Goal: Information Seeking & Learning: Learn about a topic

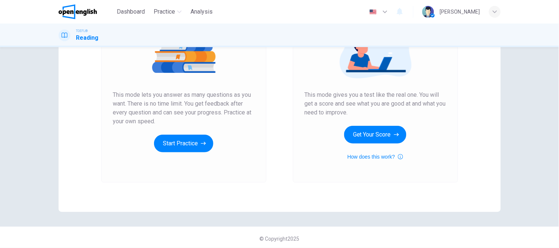
scroll to position [108, 0]
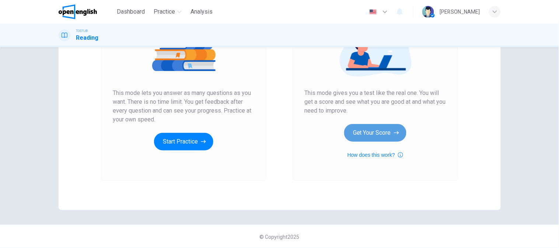
click at [357, 137] on button "Get Your Score" at bounding box center [375, 133] width 62 height 18
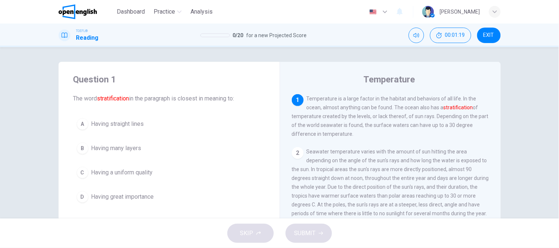
click at [115, 98] on font "stratification" at bounding box center [113, 98] width 32 height 7
click at [15, 185] on div "Question 1 The word stratification in the paragraph is closest in meaning to: A…" at bounding box center [279, 133] width 559 height 172
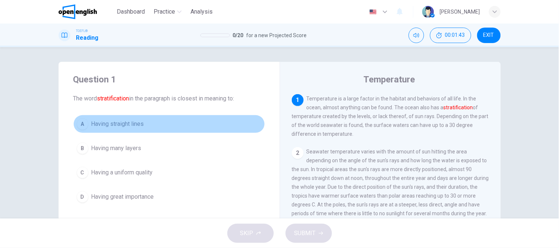
click at [113, 126] on span "Having straight lines" at bounding box center [117, 124] width 53 height 9
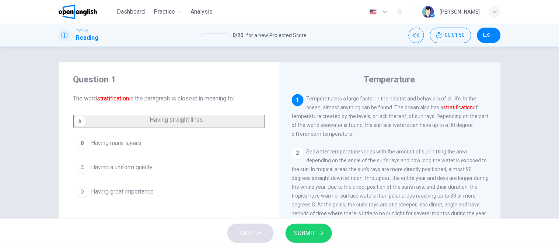
click at [159, 201] on button "D Having great importance" at bounding box center [169, 192] width 192 height 18
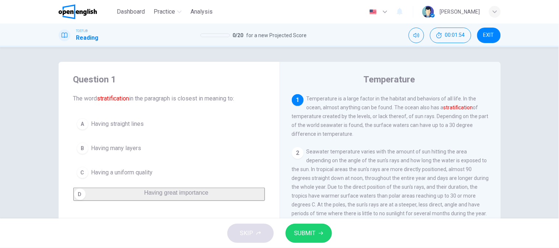
click at [317, 233] on button "SUBMIT" at bounding box center [308, 233] width 46 height 19
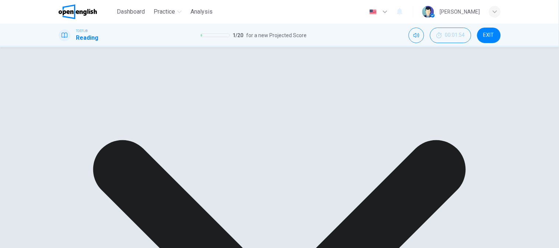
click at [37, 47] on div "Question 1 The word stratification in the paragraph is closest in meaning to: A…" at bounding box center [279, 47] width 559 height 0
drag, startPoint x: 133, startPoint y: 149, endPoint x: 147, endPoint y: 155, distance: 15.7
click at [134, 150] on div "A Having straight lines B Having many layers C Having a uniform quality D Havin…" at bounding box center [169, 150] width 192 height 71
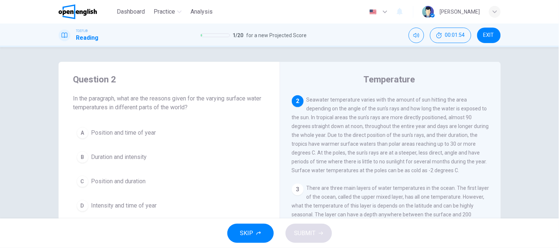
scroll to position [53, 0]
click at [369, 123] on span "Seawater temperature varies with the amount of sun hitting the area depending o…" at bounding box center [390, 134] width 197 height 77
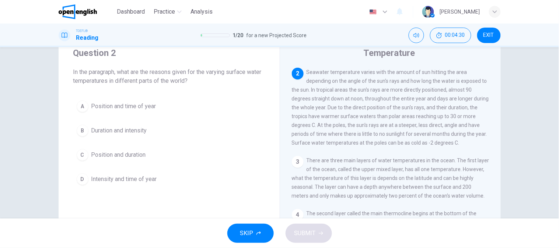
scroll to position [41, 0]
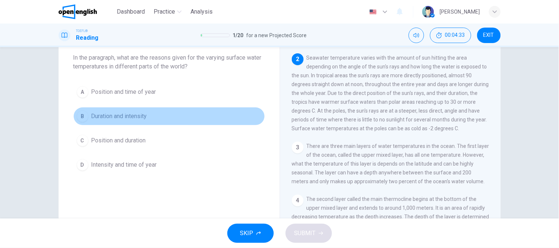
click at [137, 113] on span "Duration and intensity" at bounding box center [119, 116] width 56 height 9
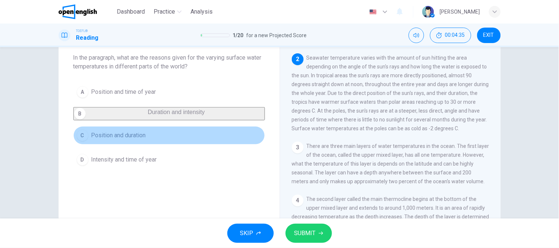
click at [152, 141] on button "C Position and duration" at bounding box center [169, 135] width 192 height 18
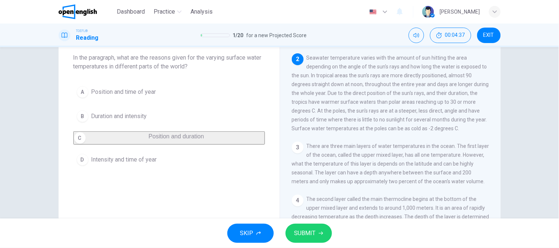
click at [143, 169] on button "D Intensity and time of year" at bounding box center [169, 160] width 192 height 18
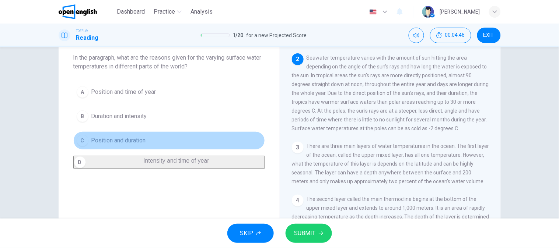
click at [126, 144] on span "Position and duration" at bounding box center [118, 140] width 55 height 9
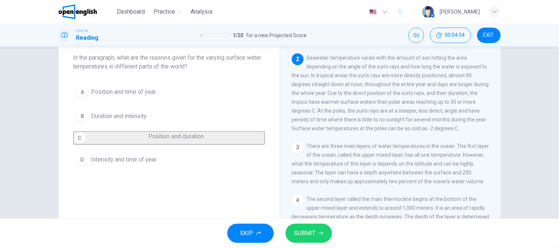
click at [303, 229] on span "SUBMIT" at bounding box center [304, 233] width 21 height 10
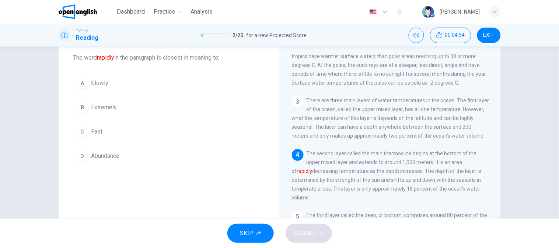
scroll to position [101, 0]
click at [328, 122] on span "There are three main layers of water temperatures in the ocean. The first layer…" at bounding box center [390, 116] width 197 height 41
click at [337, 109] on span "There are three main layers of water temperatures in the ocean. The first layer…" at bounding box center [390, 116] width 197 height 41
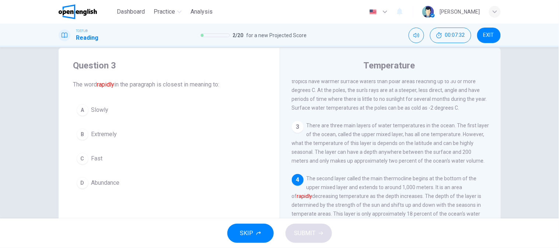
scroll to position [0, 0]
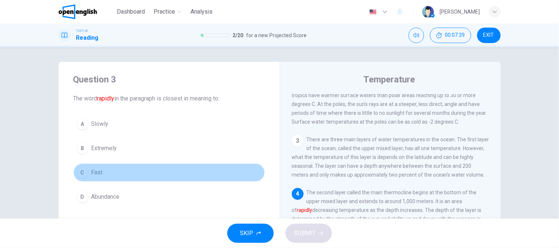
click at [136, 178] on button "C Fast" at bounding box center [169, 173] width 192 height 18
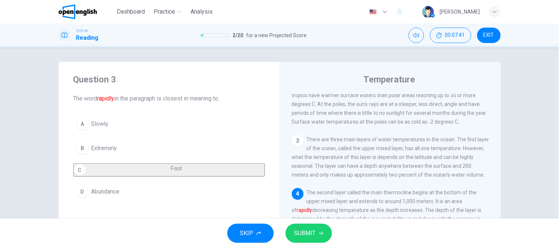
click at [315, 234] on span "SUBMIT" at bounding box center [304, 233] width 21 height 10
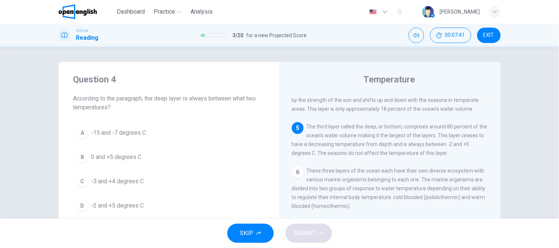
scroll to position [227, 0]
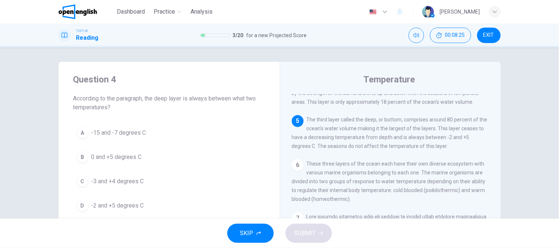
click at [119, 204] on span "-2 and +5 degrees C" at bounding box center [117, 205] width 53 height 9
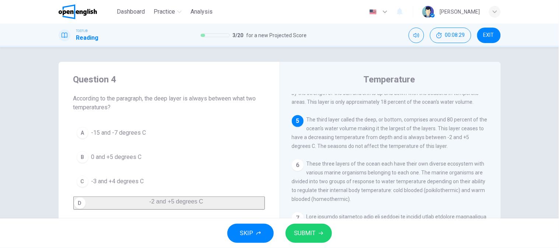
click at [308, 228] on span "SUBMIT" at bounding box center [304, 233] width 21 height 10
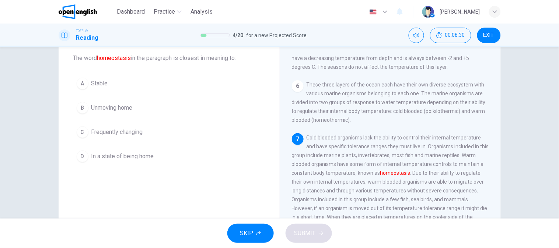
scroll to position [41, 0]
click at [350, 104] on span "These three layers of the ocean each have their own diverse ecosystem with vari…" at bounding box center [389, 101] width 194 height 41
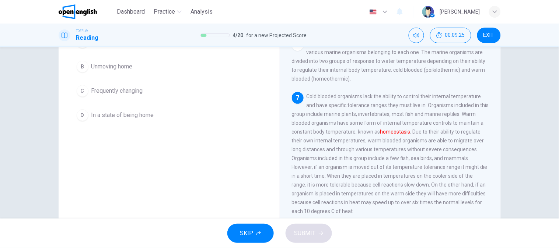
click at [429, 124] on span "Cold blooded organisms lack the ability to control their internal temperature a…" at bounding box center [390, 154] width 197 height 121
click at [362, 131] on span "Cold blooded organisms lack the ability to control their internal temperature a…" at bounding box center [390, 154] width 197 height 121
click at [340, 186] on span "Cold blooded organisms lack the ability to control their internal temperature a…" at bounding box center [390, 154] width 197 height 121
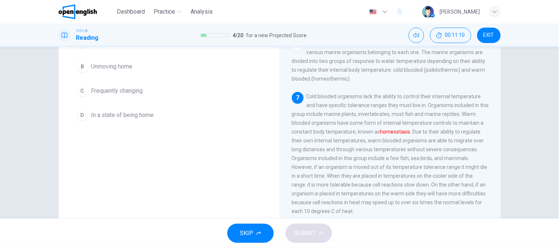
click at [340, 186] on span "Cold blooded organisms lack the ability to control their internal temperature a…" at bounding box center [390, 154] width 197 height 121
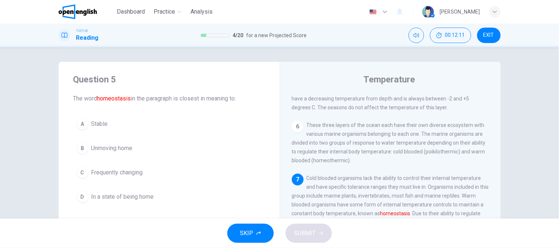
click at [119, 101] on font "homeostasis" at bounding box center [114, 98] width 34 height 7
click at [109, 149] on span "Unmoving home" at bounding box center [111, 148] width 41 height 9
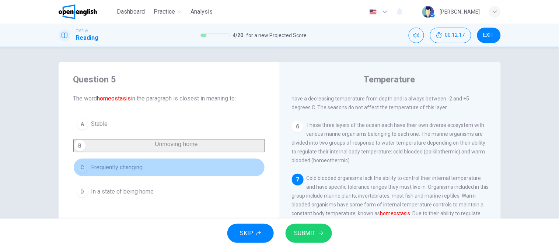
click at [119, 177] on button "C Frequently changing" at bounding box center [169, 167] width 192 height 18
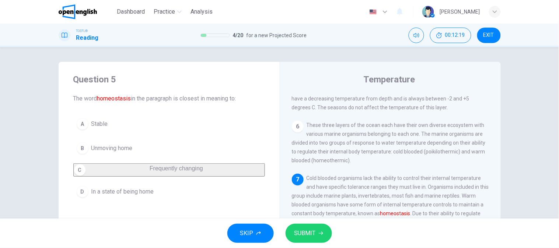
click at [118, 193] on span "In a state of being home" at bounding box center [122, 191] width 63 height 9
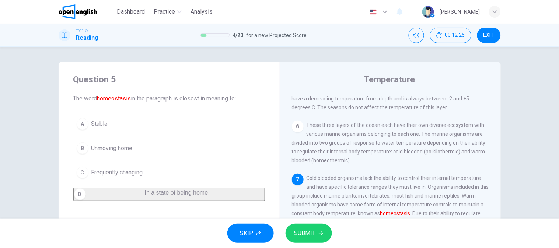
scroll to position [41, 0]
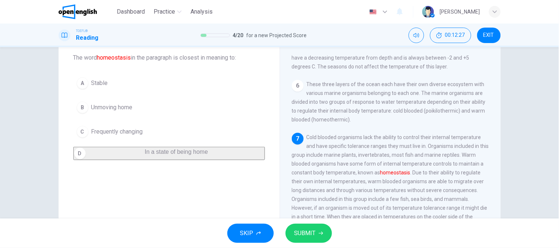
click at [102, 85] on span "Stable" at bounding box center [99, 83] width 17 height 9
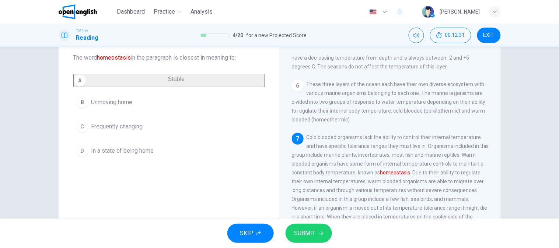
click at [317, 231] on button "SUBMIT" at bounding box center [308, 233] width 46 height 19
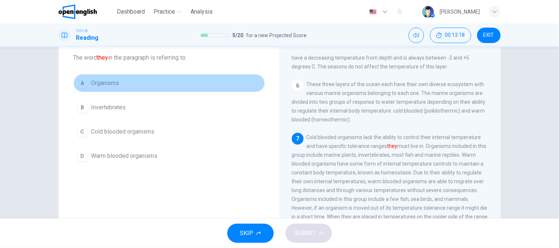
click at [141, 87] on button "A Organisms" at bounding box center [169, 83] width 192 height 18
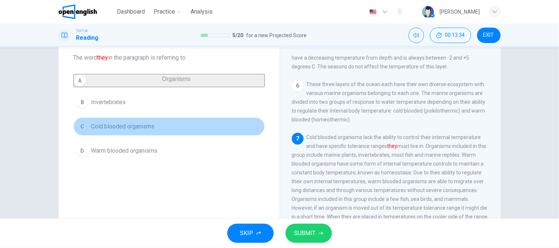
click at [127, 136] on button "C Cold blooded organisms" at bounding box center [169, 126] width 192 height 18
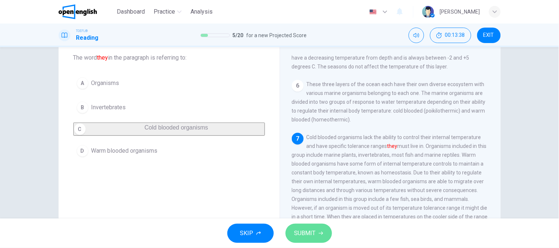
click at [292, 234] on button "SUBMIT" at bounding box center [308, 233] width 46 height 19
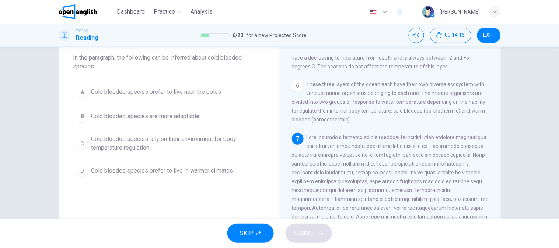
click at [10, 126] on div "Question 7 In the paragraph, the following can be inferred about cold blooded s…" at bounding box center [279, 133] width 559 height 172
click at [120, 150] on span "Cold blooded species rely on their environment for body temperature regulation" at bounding box center [176, 144] width 170 height 18
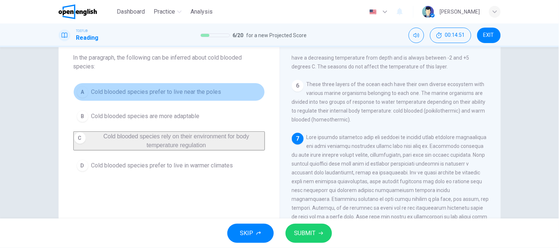
click at [198, 97] on button "A Cold blooded species prefer to live near the poles" at bounding box center [169, 92] width 192 height 18
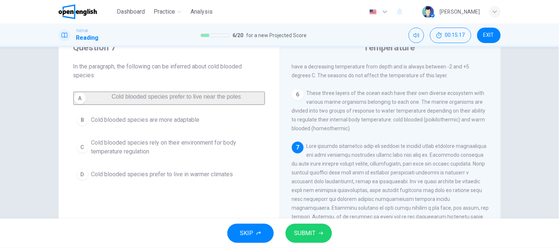
scroll to position [32, 0]
click at [149, 157] on span "Cold blooded species rely on their environment for body temperature regulation" at bounding box center [176, 148] width 170 height 18
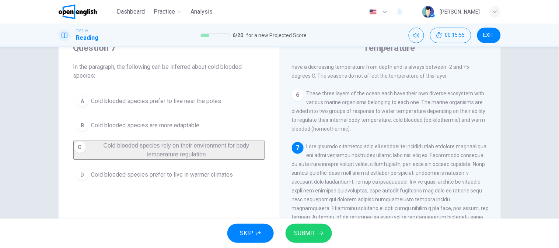
click at [190, 63] on span "In the paragraph, the following can be inferred about cold blooded species:" at bounding box center [169, 72] width 192 height 18
click at [200, 103] on span "Cold blooded species prefer to live near the poles" at bounding box center [156, 101] width 130 height 9
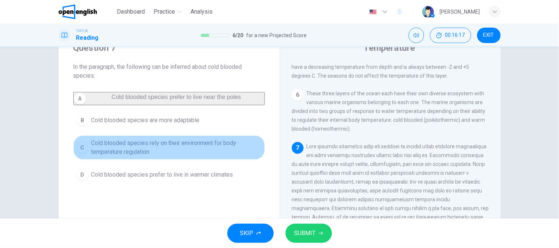
click at [124, 157] on span "Cold blooded species rely on their environment for body temperature regulation" at bounding box center [176, 148] width 170 height 18
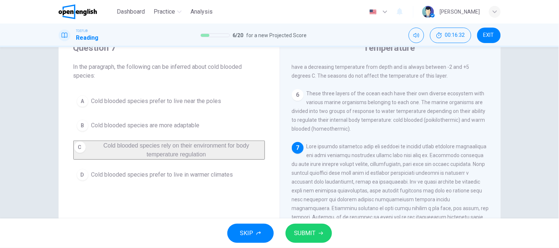
click at [189, 94] on button "A Cold blooded species prefer to live near the poles" at bounding box center [169, 101] width 192 height 18
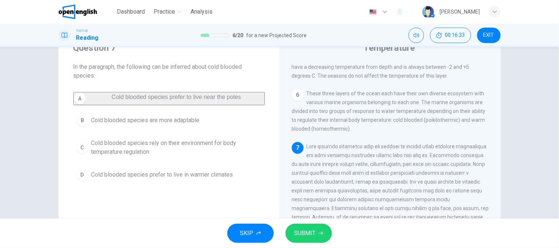
click at [304, 238] on span "SUBMIT" at bounding box center [304, 233] width 21 height 10
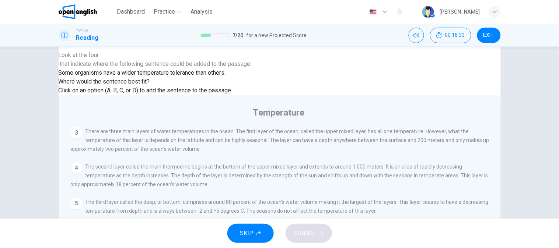
scroll to position [277, 0]
click at [142, 95] on div "Question 8 Look at the four that indicate where the following sentence could be…" at bounding box center [155, 62] width 193 height 65
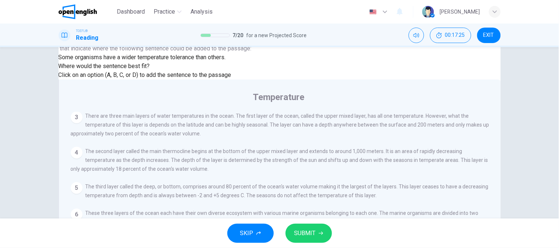
scroll to position [73, 0]
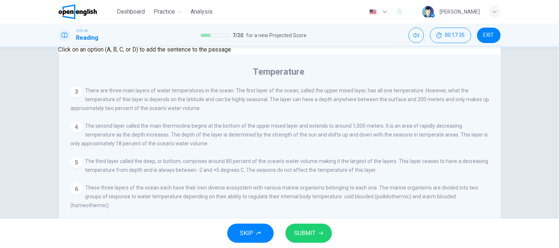
click at [347, 238] on input at bounding box center [321, 241] width 51 height 7
click at [309, 224] on button "SUBMIT" at bounding box center [308, 233] width 46 height 19
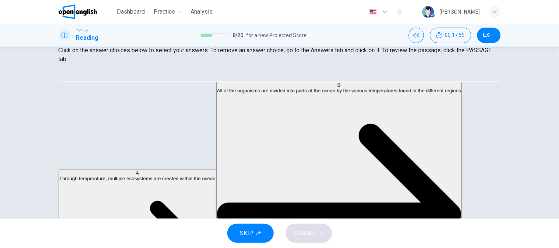
scroll to position [37, 0]
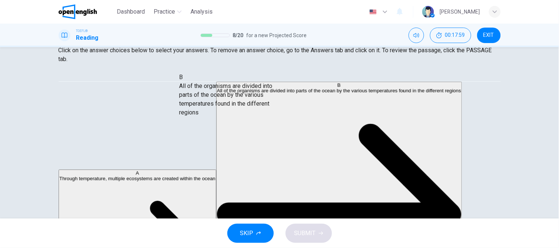
drag, startPoint x: 128, startPoint y: 118, endPoint x: 241, endPoint y: 112, distance: 113.3
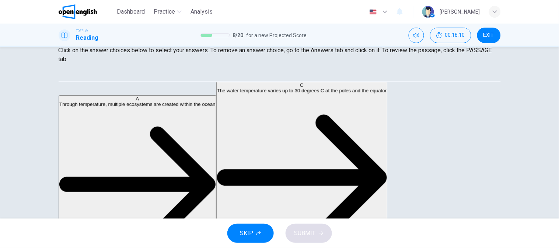
scroll to position [119, 0]
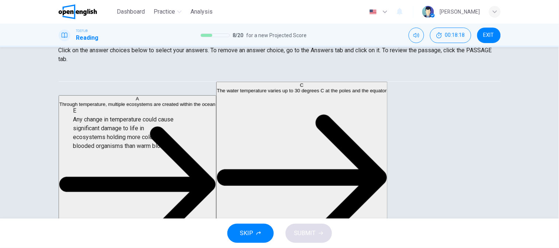
drag, startPoint x: 142, startPoint y: 145, endPoint x: 146, endPoint y: 146, distance: 3.7
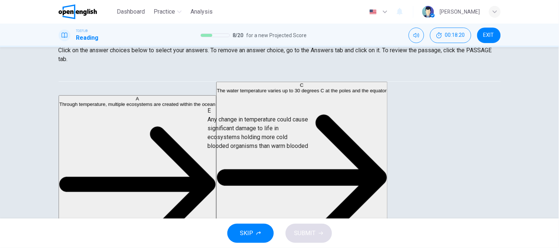
drag, startPoint x: 157, startPoint y: 150, endPoint x: 313, endPoint y: 147, distance: 156.6
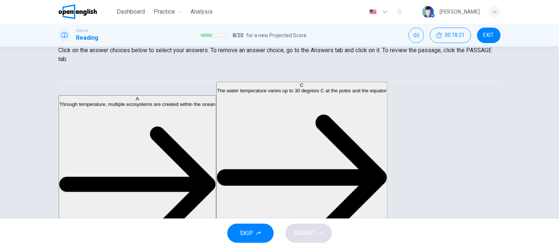
scroll to position [75, 0]
drag, startPoint x: 138, startPoint y: 169, endPoint x: 297, endPoint y: 172, distance: 159.5
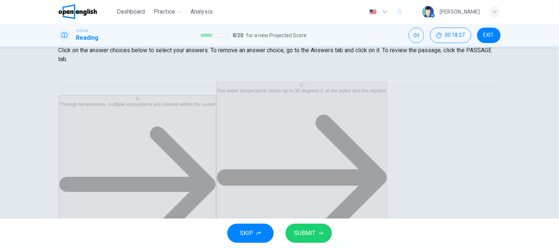
scroll to position [31, 0]
click at [303, 233] on span "SUBMIT" at bounding box center [304, 233] width 21 height 10
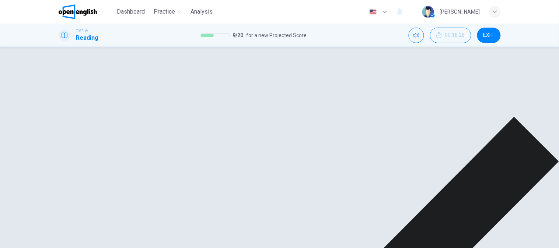
scroll to position [0, 0]
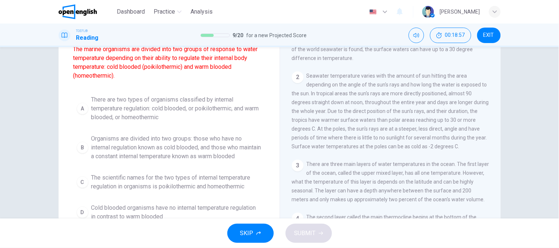
scroll to position [82, 0]
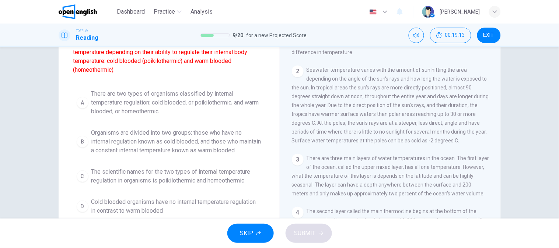
click at [173, 111] on span "There are two types of organisms classified by internal temperature regulation:…" at bounding box center [176, 103] width 170 height 27
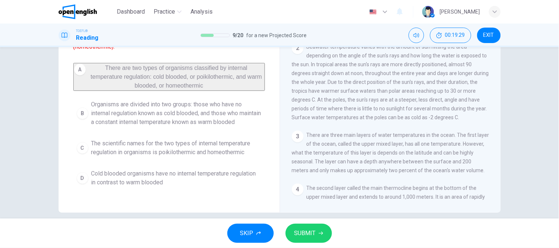
scroll to position [117, 0]
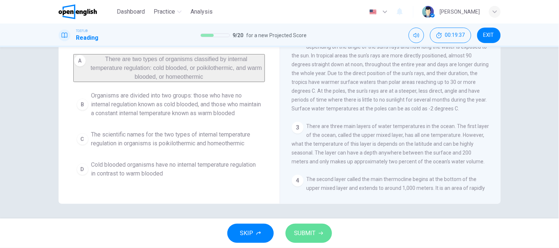
click at [313, 240] on button "SUBMIT" at bounding box center [308, 233] width 46 height 19
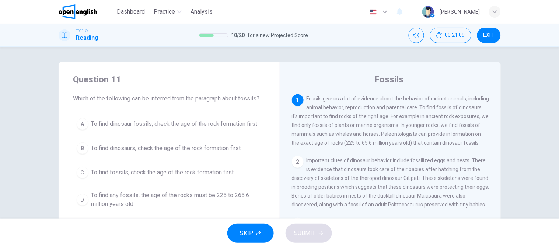
click at [188, 193] on span "To find any fossils, the age of the rocks must be 225 to 265.6 million years old" at bounding box center [176, 200] width 170 height 18
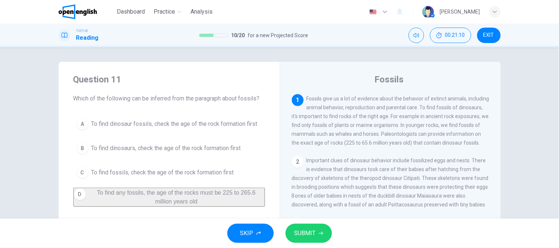
click at [306, 233] on span "SUBMIT" at bounding box center [304, 233] width 21 height 10
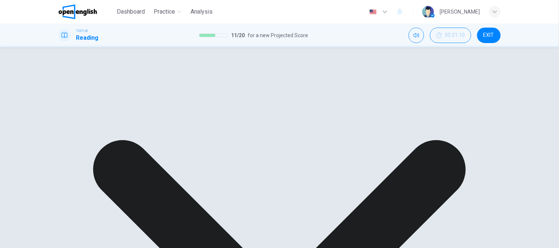
click at [236, 131] on div "A To find dinosaur fossils, check the age of the rock formation first B To find…" at bounding box center [169, 153] width 192 height 77
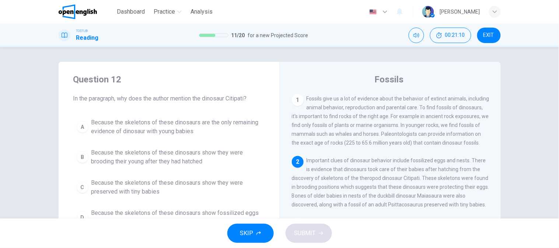
scroll to position [71, 0]
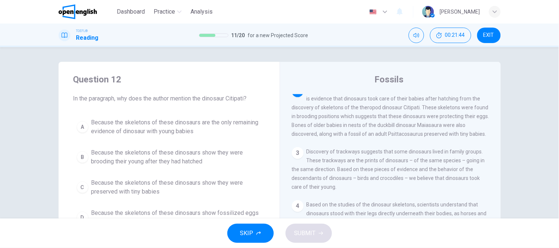
click at [311, 40] on div "TOEFL® Reading 11 / 20 for a new Projected Score 00:21:44 EXIT" at bounding box center [280, 35] width 466 height 15
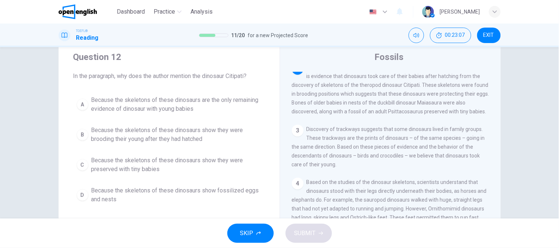
scroll to position [41, 0]
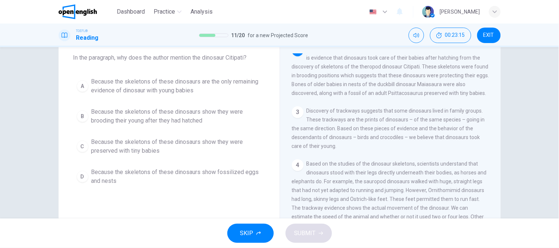
click at [179, 191] on div "Question 12 In the paragraph, why does the author mention the dinosaur Citipati…" at bounding box center [169, 111] width 221 height 180
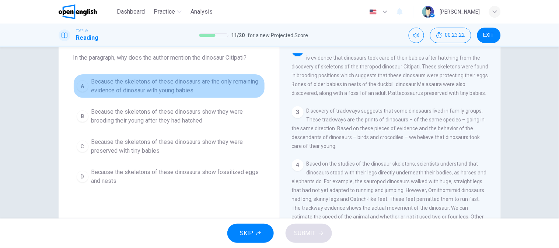
click at [207, 95] on span "Because the skeletons of these dinosaurs are the only remaining evidence of din…" at bounding box center [176, 86] width 170 height 18
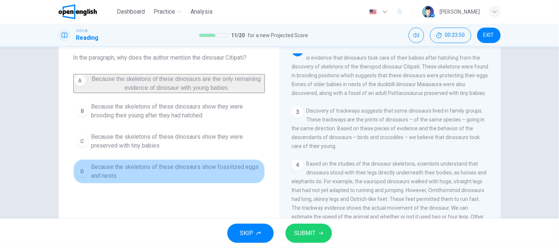
click at [181, 172] on span "Because the skeletons of these dinosaurs show fossilized eggs and nests" at bounding box center [176, 172] width 170 height 18
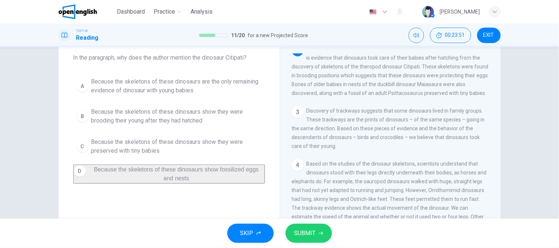
click at [316, 239] on button "SUBMIT" at bounding box center [308, 233] width 46 height 19
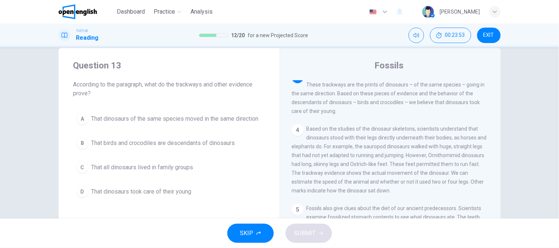
scroll to position [0, 0]
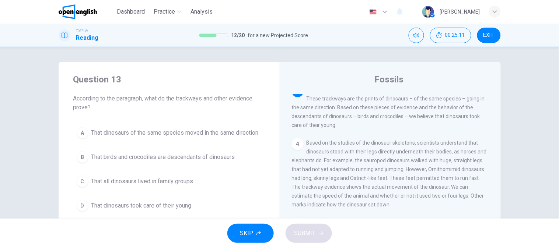
click at [192, 124] on button "A That dinosaurs of the same species moved in the same direction" at bounding box center [169, 133] width 192 height 18
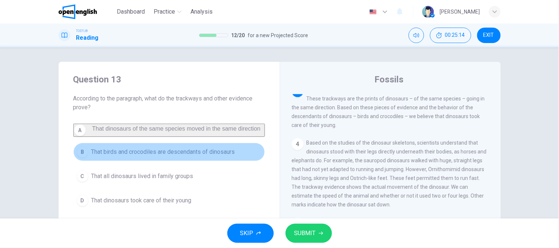
click at [168, 157] on span "That birds and crocodiles are descendants of dinosaurs" at bounding box center [163, 152] width 144 height 9
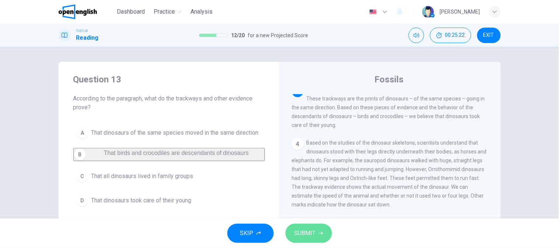
click at [305, 230] on span "SUBMIT" at bounding box center [304, 233] width 21 height 10
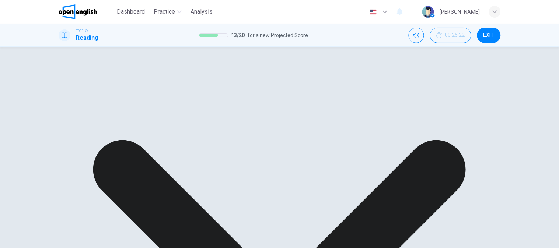
click at [250, 194] on div "A That dinosaurs of the same species moved in the same direction B That birds a…" at bounding box center [169, 159] width 192 height 71
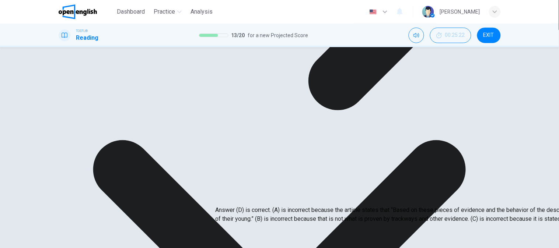
click at [288, 208] on p "Answer (D) is correct. (A) is incorrect because the article states that “Based …" at bounding box center [494, 215] width 559 height 18
click at [289, 206] on p "Answer (D) is correct. (A) is incorrect because the article states that “Based …" at bounding box center [494, 215] width 559 height 18
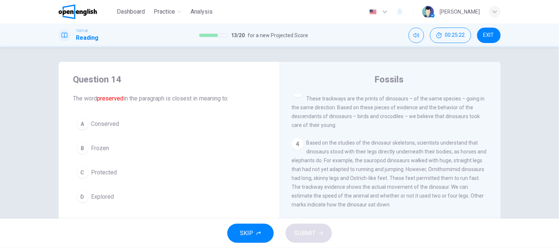
scroll to position [71, 0]
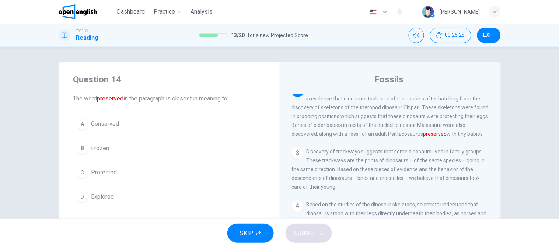
click at [180, 123] on button "A Conserved" at bounding box center [169, 124] width 192 height 18
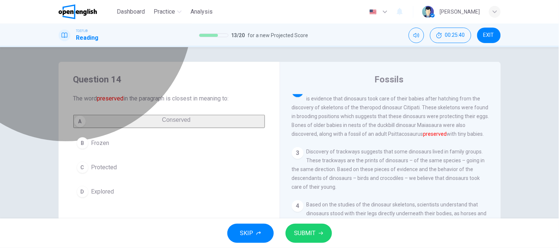
click at [137, 128] on button "A Conserved" at bounding box center [169, 121] width 192 height 13
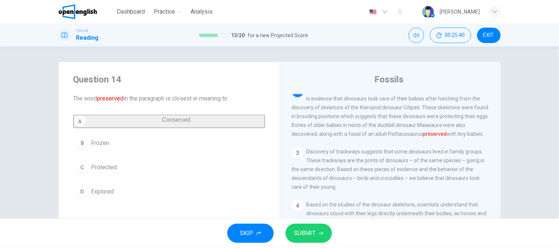
click at [313, 234] on span "SUBMIT" at bounding box center [304, 233] width 21 height 10
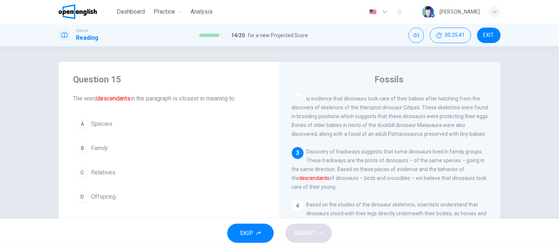
scroll to position [133, 0]
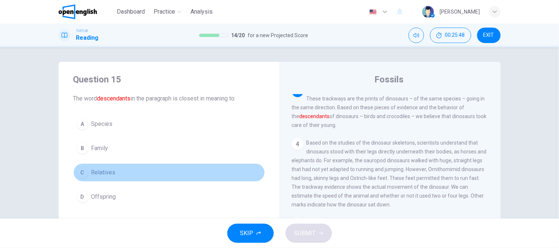
click at [130, 172] on button "C Relatives" at bounding box center [169, 173] width 192 height 18
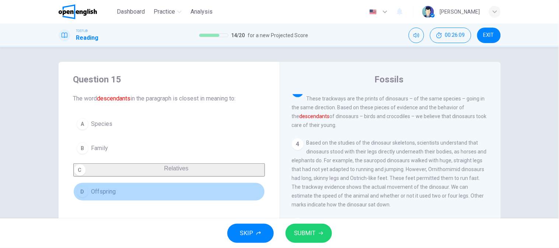
click at [109, 196] on span "Offspring" at bounding box center [103, 191] width 25 height 9
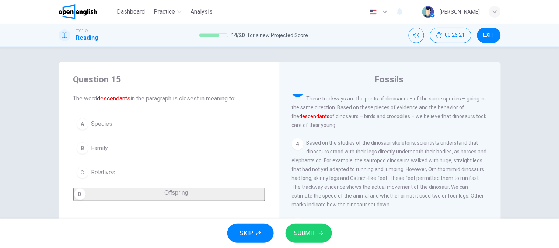
drag, startPoint x: 182, startPoint y: 222, endPoint x: 194, endPoint y: 217, distance: 13.8
click at [182, 221] on div "SKIP SUBMIT" at bounding box center [279, 233] width 559 height 29
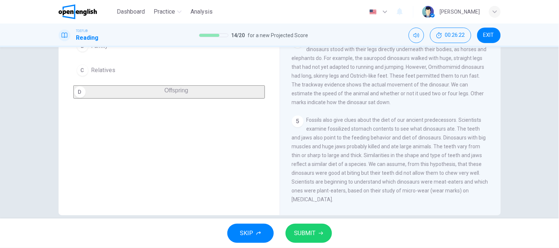
scroll to position [113, 0]
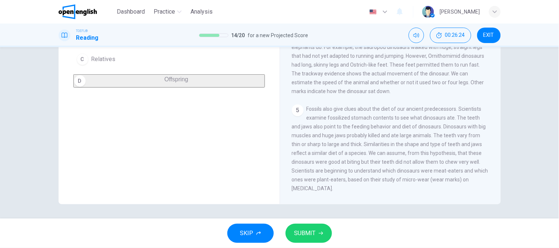
drag, startPoint x: 322, startPoint y: 230, endPoint x: 337, endPoint y: 214, distance: 22.7
click at [322, 225] on button "SUBMIT" at bounding box center [308, 233] width 46 height 19
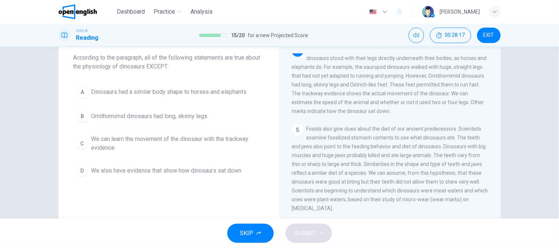
scroll to position [0, 0]
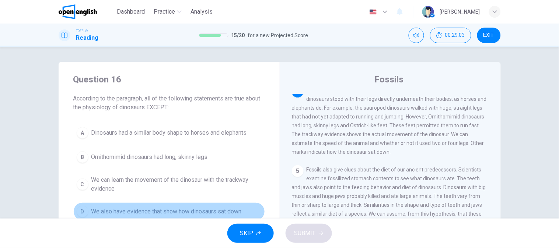
click at [124, 205] on button "D We also have evidence that show how dinosaurs sat down" at bounding box center [169, 212] width 192 height 18
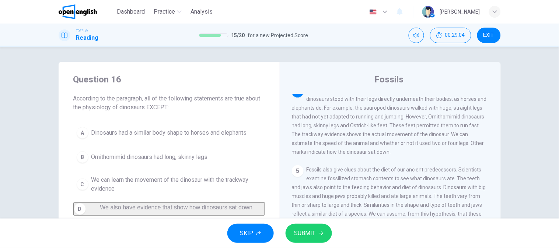
click at [289, 227] on button "SUBMIT" at bounding box center [308, 233] width 46 height 19
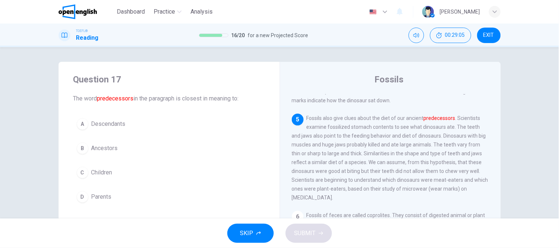
scroll to position [256, 0]
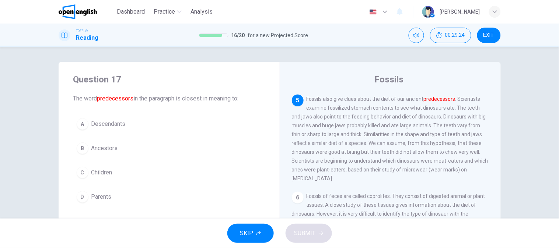
click at [83, 145] on div "B" at bounding box center [83, 149] width 12 height 12
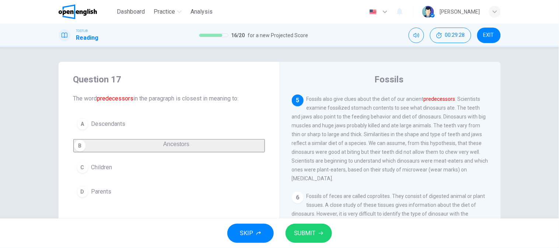
click at [294, 229] on span "SUBMIT" at bounding box center [304, 233] width 21 height 10
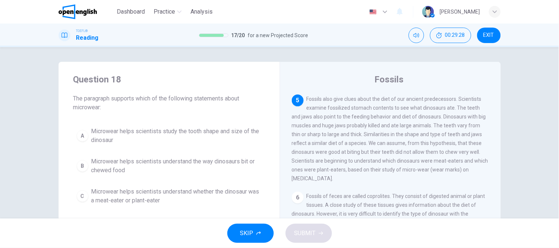
scroll to position [265, 0]
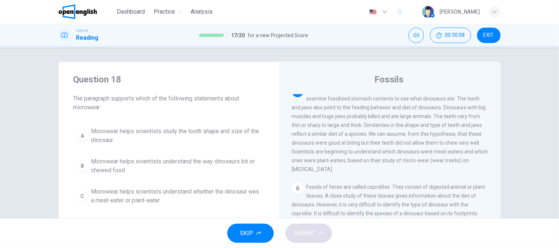
click at [344, 88] on div "Fossils 1 Fossils give us a lot of evidence about the behavior of extinct anima…" at bounding box center [390, 190] width 221 height 256
click at [326, 67] on div "Fossils 1 Fossils give us a lot of evidence about the behavior of extinct anima…" at bounding box center [390, 190] width 221 height 256
click at [59, 153] on div "Question 18 The paragraph supports which of the following statements about micr…" at bounding box center [169, 156] width 221 height 189
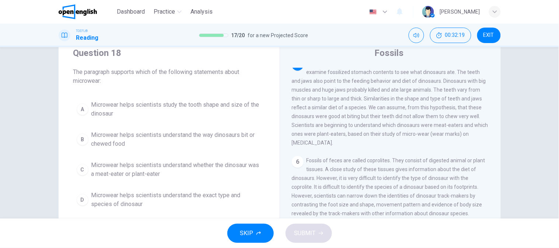
scroll to position [41, 0]
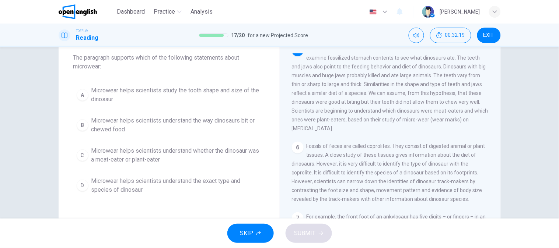
click at [117, 130] on span "Microwear helps scientists understand the way dinosaurs bit or chewed food" at bounding box center [176, 125] width 170 height 18
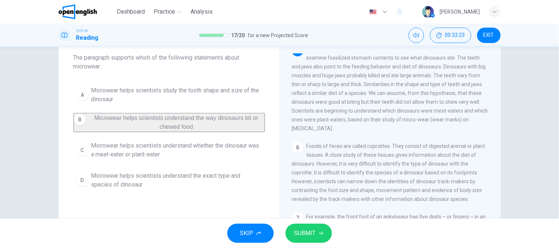
click at [118, 159] on span "Microwear helps scientists understand whether the dinosaur was a meat-eater or …" at bounding box center [176, 150] width 170 height 18
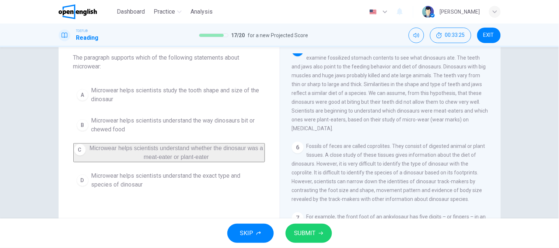
click at [315, 234] on button "SUBMIT" at bounding box center [308, 233] width 46 height 19
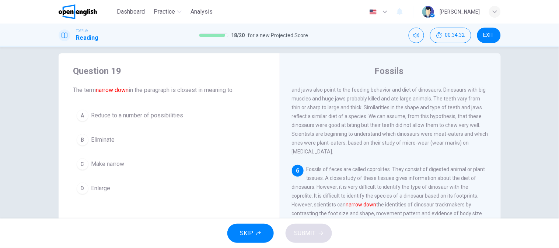
scroll to position [0, 0]
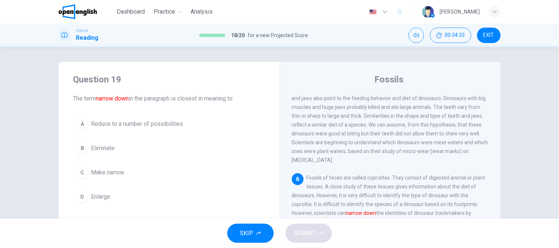
click at [106, 123] on span "Reduce to a number of possibilities" at bounding box center [137, 124] width 92 height 9
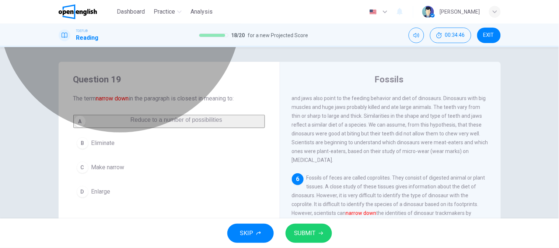
click at [192, 127] on button "A Reduce to a number of possibilities" at bounding box center [169, 121] width 192 height 13
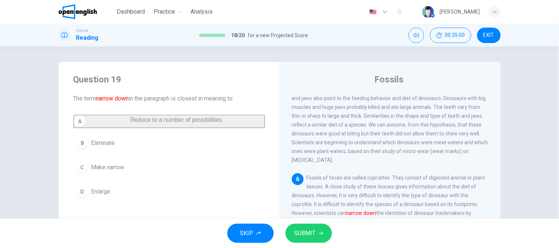
drag, startPoint x: 123, startPoint y: 169, endPoint x: 133, endPoint y: 159, distance: 13.3
click at [123, 169] on button "C Make narrow" at bounding box center [169, 167] width 192 height 18
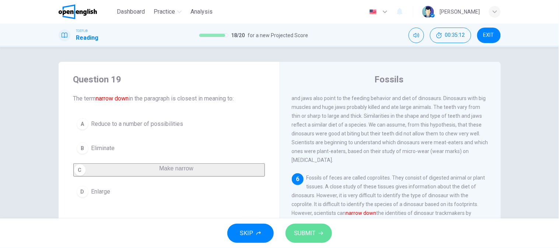
click at [304, 237] on span "SUBMIT" at bounding box center [304, 233] width 21 height 10
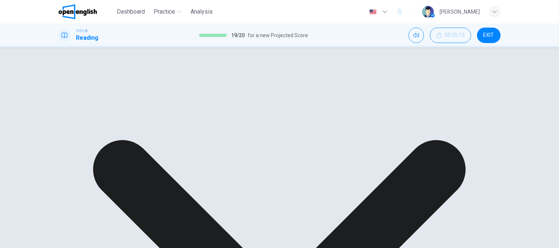
click at [22, 47] on div "Question 19 The term narrow down in the paragraph is closest in meaning to: A R…" at bounding box center [279, 47] width 559 height 0
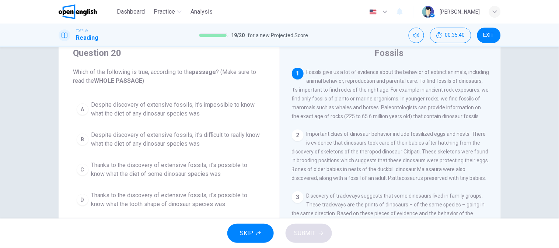
scroll to position [41, 0]
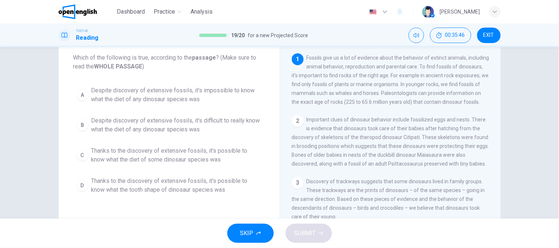
click at [130, 146] on button "C Thanks to the discovery of extensive fossils, it's possible to know what the …" at bounding box center [169, 155] width 192 height 24
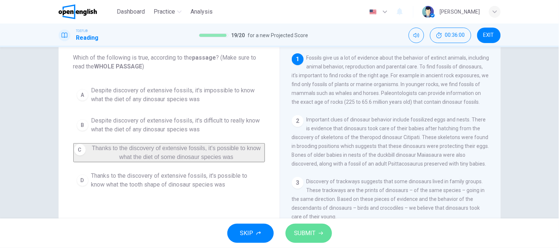
click at [325, 237] on button "SUBMIT" at bounding box center [308, 233] width 46 height 19
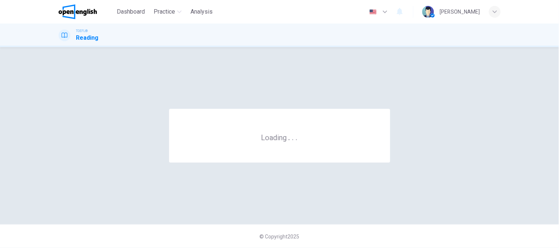
scroll to position [0, 0]
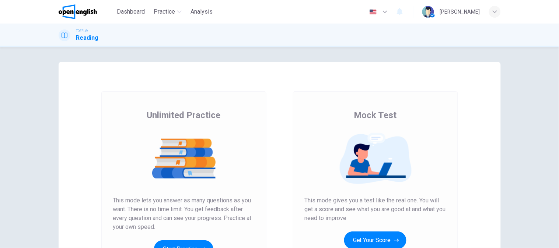
click at [369, 233] on button "Get Your Score" at bounding box center [375, 241] width 62 height 18
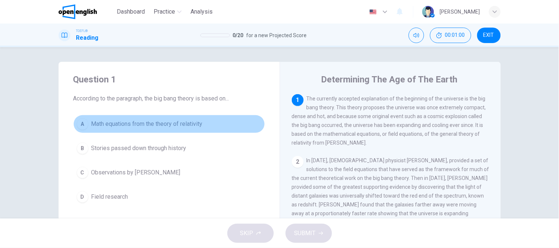
click at [204, 122] on button "A Math equations from the theory of relativity" at bounding box center [169, 124] width 192 height 18
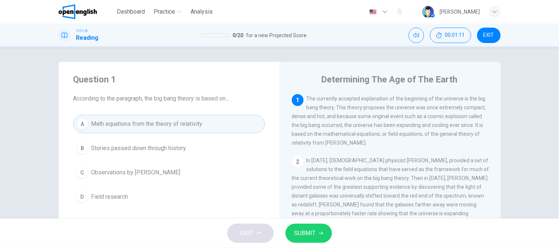
click at [300, 231] on span "SUBMIT" at bounding box center [304, 233] width 21 height 10
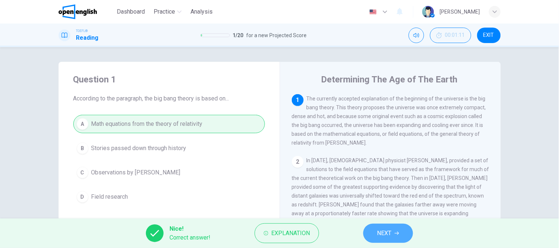
click at [377, 230] on span "NEXT" at bounding box center [384, 233] width 14 height 10
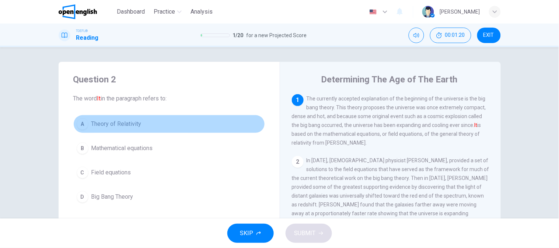
click at [126, 124] on span "Theory of Relativity" at bounding box center [116, 124] width 50 height 9
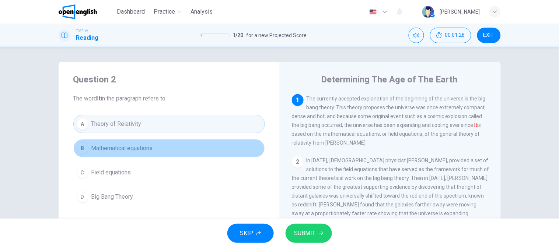
click at [177, 154] on button "B Mathematical equations" at bounding box center [169, 148] width 192 height 18
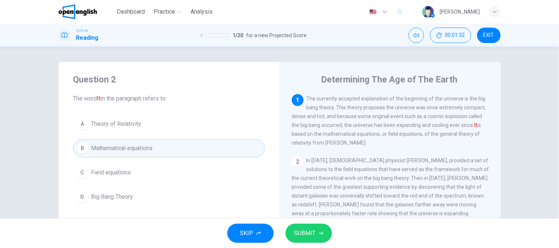
click at [154, 126] on button "A Theory of Relativity" at bounding box center [169, 124] width 192 height 18
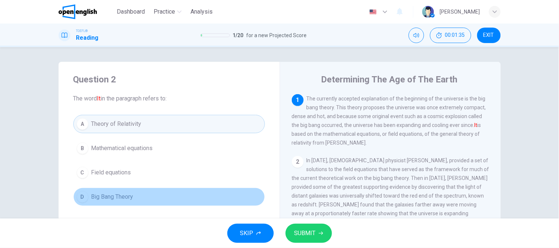
click at [119, 201] on span "Big Bang Theory" at bounding box center [112, 197] width 42 height 9
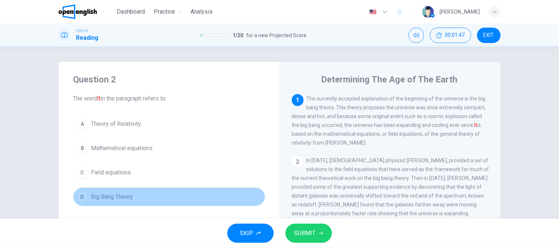
click at [119, 201] on span "Big Bang Theory" at bounding box center [112, 197] width 42 height 9
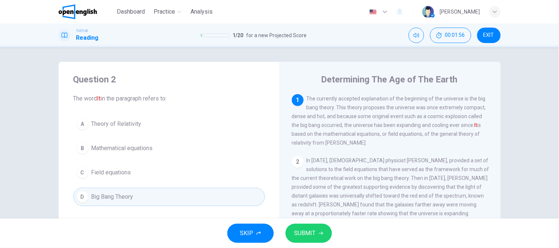
click at [302, 228] on button "SUBMIT" at bounding box center [308, 233] width 46 height 19
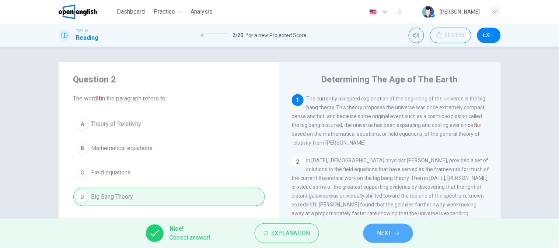
click at [395, 237] on button "NEXT" at bounding box center [388, 233] width 50 height 19
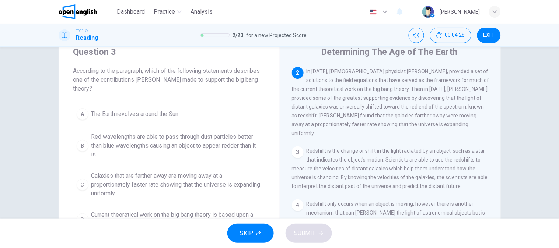
scroll to position [41, 0]
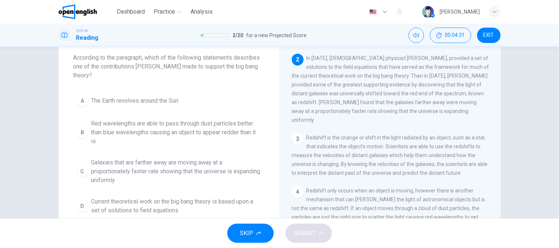
click at [147, 129] on span "Red wavelengths are able to pass through dust particles better than blue wavele…" at bounding box center [176, 132] width 170 height 27
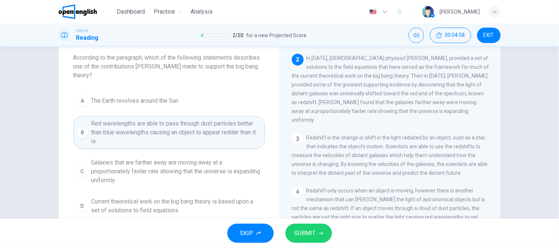
click at [13, 119] on div "Question 3 According to the paragraph, which of the following statements descri…" at bounding box center [279, 133] width 559 height 172
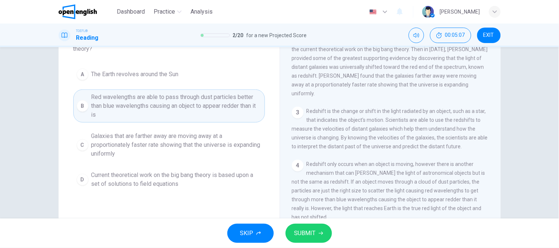
scroll to position [82, 0]
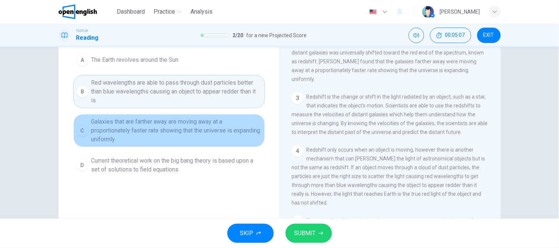
click at [126, 124] on span "Galaxies that are farther away are moving away at a proportionately faster rate…" at bounding box center [176, 130] width 170 height 27
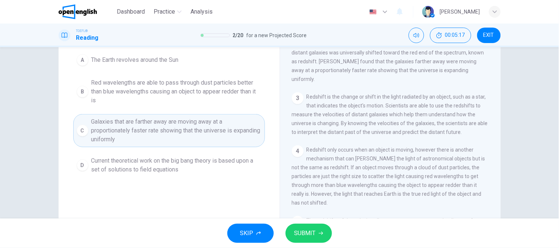
click at [313, 229] on span "SUBMIT" at bounding box center [304, 233] width 21 height 10
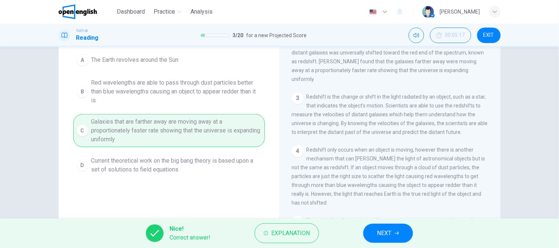
click at [384, 238] on span "NEXT" at bounding box center [384, 233] width 14 height 10
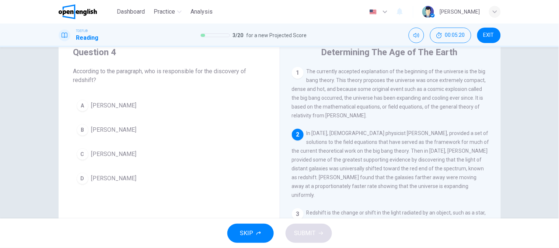
scroll to position [41, 0]
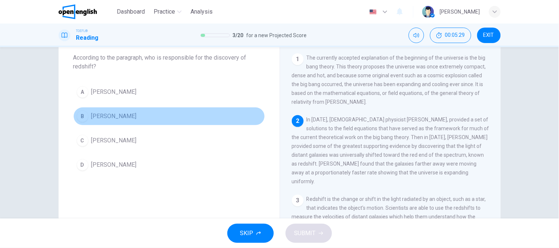
click at [227, 116] on button "B [PERSON_NAME]" at bounding box center [169, 116] width 192 height 18
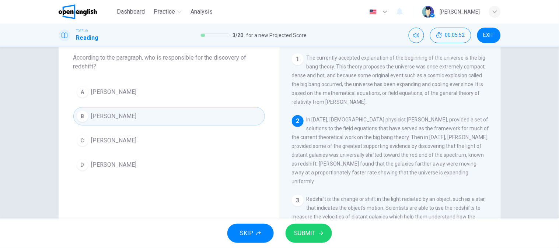
click at [301, 233] on span "SUBMIT" at bounding box center [304, 233] width 21 height 10
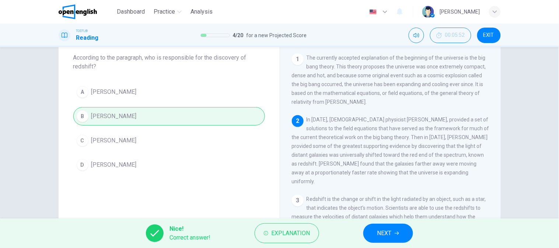
click at [395, 235] on icon "button" at bounding box center [396, 233] width 4 height 4
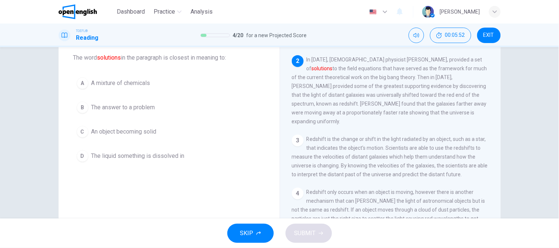
scroll to position [62, 0]
click at [176, 115] on button "B The answer to a problem" at bounding box center [169, 107] width 192 height 18
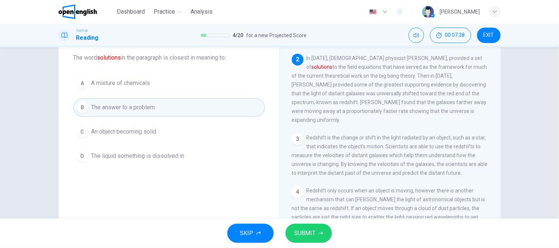
click at [200, 224] on div "SKIP SUBMIT" at bounding box center [279, 233] width 559 height 29
drag, startPoint x: 160, startPoint y: 220, endPoint x: 173, endPoint y: 218, distance: 13.4
click at [168, 218] on div "Dashboard Practice Analysis English ** ​ [PERSON_NAME] TOEFL® Reading 4 / 20 fo…" at bounding box center [279, 124] width 559 height 248
click at [305, 229] on span "SUBMIT" at bounding box center [304, 233] width 21 height 10
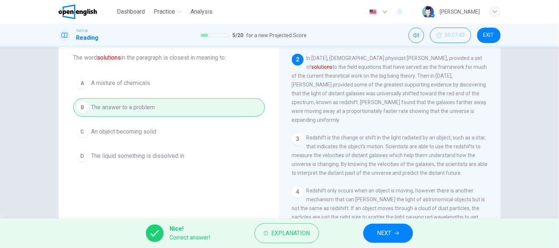
click at [392, 233] on button "NEXT" at bounding box center [388, 233] width 50 height 19
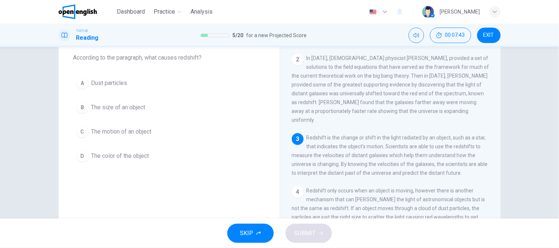
scroll to position [115, 0]
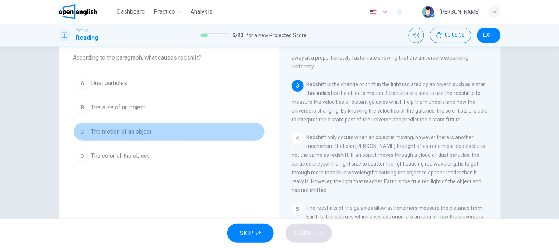
click at [124, 134] on span "The motion of an object" at bounding box center [121, 131] width 60 height 9
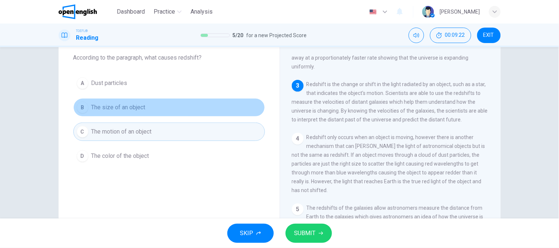
click at [124, 113] on button "B The size of an object" at bounding box center [169, 107] width 192 height 18
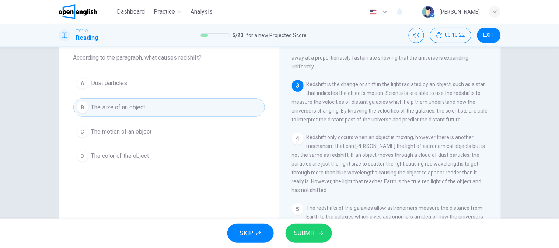
click at [397, 123] on div "1 The currently accepted explanation of the beginning of the universe is the bi…" at bounding box center [395, 159] width 207 height 212
click at [218, 123] on button "C The motion of an object" at bounding box center [169, 132] width 192 height 18
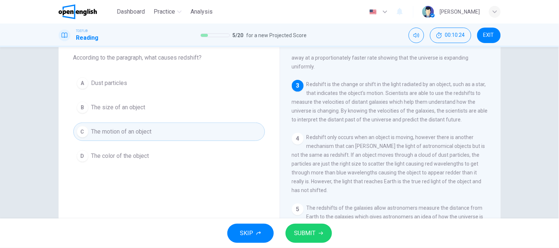
click at [304, 225] on button "SUBMIT" at bounding box center [308, 233] width 46 height 19
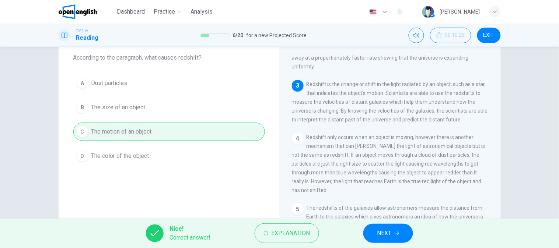
click at [372, 225] on button "NEXT" at bounding box center [388, 233] width 50 height 19
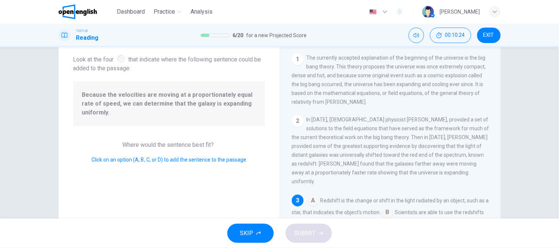
scroll to position [56, 0]
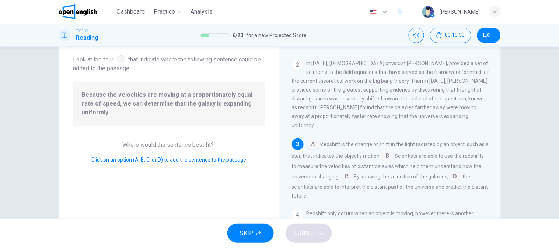
click at [385, 151] on input at bounding box center [388, 157] width 12 height 12
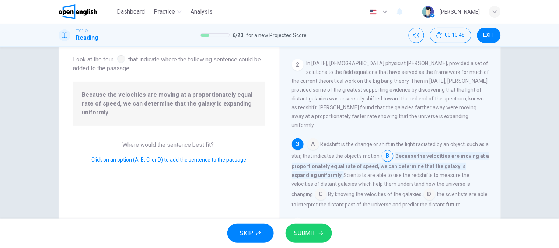
scroll to position [97, 0]
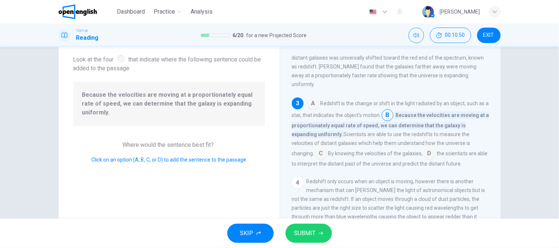
click at [322, 148] on input at bounding box center [321, 154] width 12 height 12
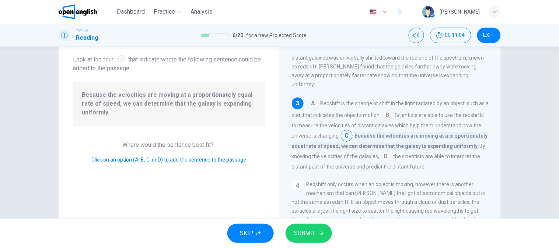
click at [328, 242] on div "SKIP SUBMIT" at bounding box center [279, 233] width 559 height 29
click at [323, 241] on button "SUBMIT" at bounding box center [308, 233] width 46 height 19
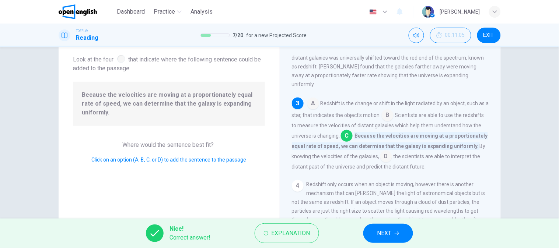
click at [401, 235] on button "NEXT" at bounding box center [388, 233] width 50 height 19
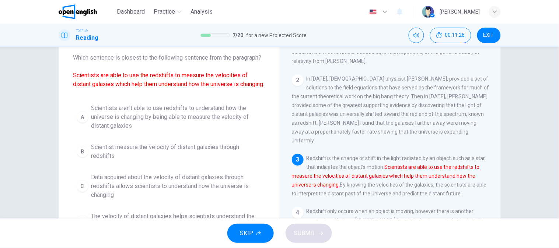
scroll to position [82, 0]
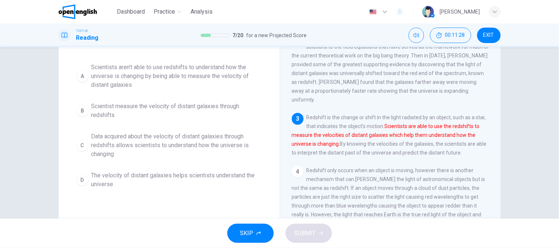
click at [146, 120] on span "Scientist measure the velocity of distant galaxies through redshifts" at bounding box center [176, 111] width 170 height 18
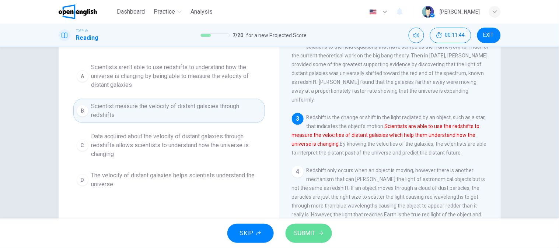
click at [299, 236] on span "SUBMIT" at bounding box center [304, 233] width 21 height 10
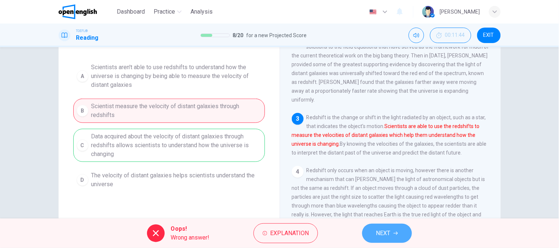
click at [387, 231] on span "NEXT" at bounding box center [383, 233] width 14 height 10
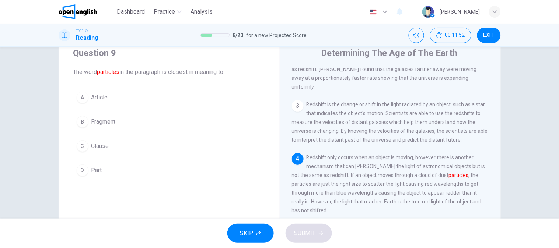
scroll to position [41, 0]
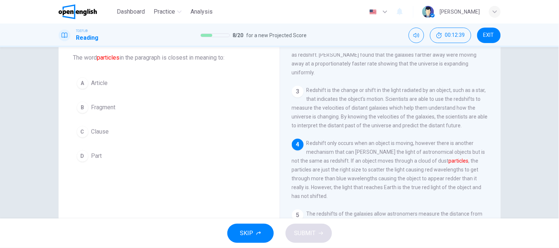
click at [106, 110] on span "Fragment" at bounding box center [103, 107] width 24 height 9
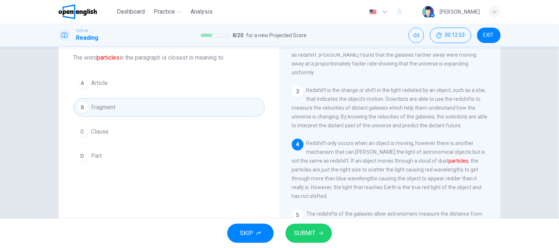
drag, startPoint x: 182, startPoint y: 207, endPoint x: 204, endPoint y: 216, distance: 24.1
click at [182, 207] on div "Question 9 The word particles in the paragraph is closest in meaning to: A Arti…" at bounding box center [169, 149] width 221 height 256
click at [313, 233] on span "SUBMIT" at bounding box center [304, 233] width 21 height 10
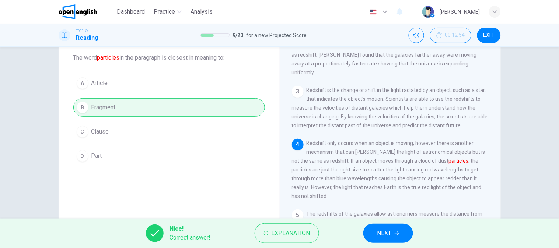
drag, startPoint x: 365, startPoint y: 226, endPoint x: 371, endPoint y: 231, distance: 7.6
click at [367, 228] on div "Nice! Correct answer! Explanation NEXT" at bounding box center [279, 233] width 559 height 29
click at [372, 232] on button "NEXT" at bounding box center [388, 233] width 50 height 19
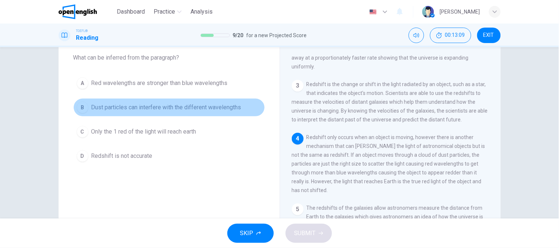
click at [120, 110] on span "Dust particles can interfere with the different wavelengths" at bounding box center [166, 107] width 150 height 9
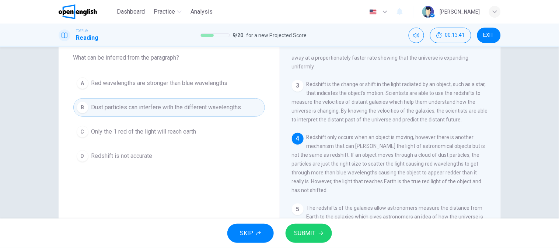
click at [308, 224] on button "SUBMIT" at bounding box center [308, 233] width 46 height 19
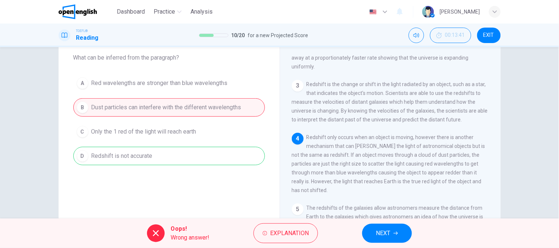
drag, startPoint x: 413, startPoint y: 236, endPoint x: 407, endPoint y: 232, distance: 6.6
click at [410, 234] on div "Oops! Wrong answer! Explanation NEXT" at bounding box center [279, 233] width 559 height 29
click at [407, 231] on button "NEXT" at bounding box center [387, 233] width 50 height 19
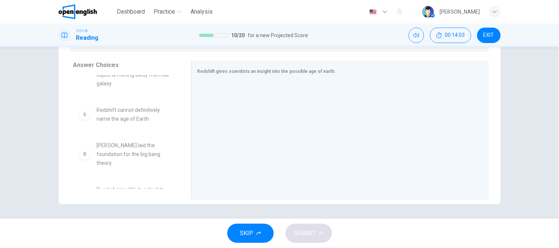
scroll to position [123, 0]
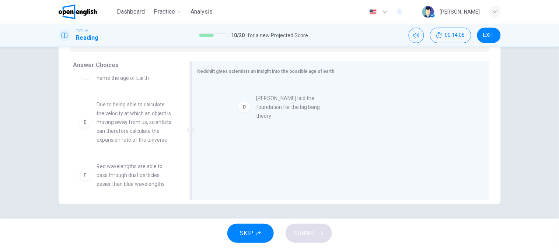
drag, startPoint x: 129, startPoint y: 128, endPoint x: 292, endPoint y: 122, distance: 163.3
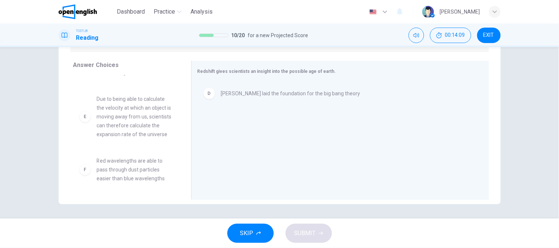
scroll to position [137, 0]
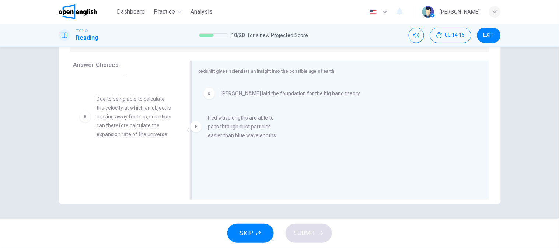
drag, startPoint x: 150, startPoint y: 182, endPoint x: 270, endPoint y: 139, distance: 128.3
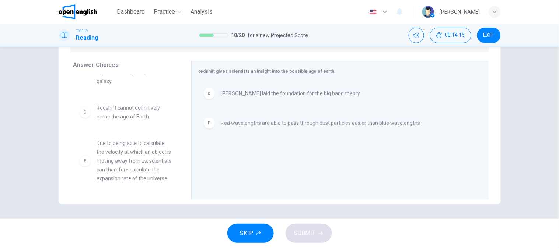
scroll to position [93, 0]
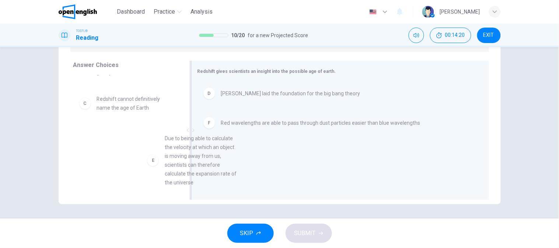
drag, startPoint x: 131, startPoint y: 157, endPoint x: 249, endPoint y: 162, distance: 117.6
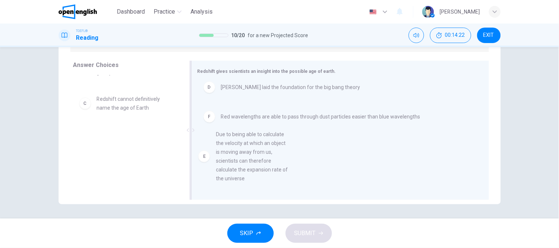
drag, startPoint x: 131, startPoint y: 157, endPoint x: 256, endPoint y: 159, distance: 124.9
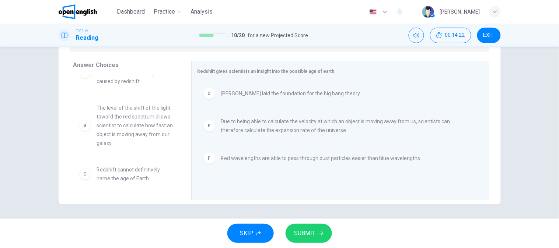
scroll to position [22, 0]
click at [328, 229] on button "SUBMIT" at bounding box center [308, 233] width 46 height 19
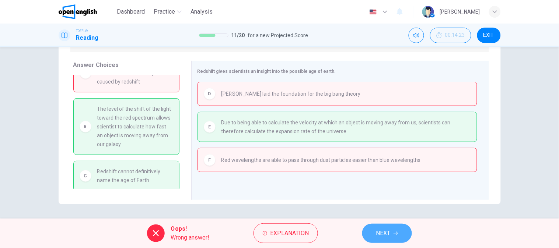
click at [374, 238] on button "NEXT" at bounding box center [387, 233] width 50 height 19
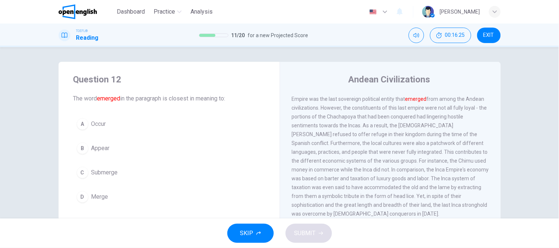
scroll to position [41, 0]
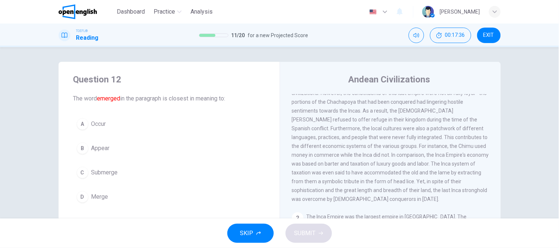
drag, startPoint x: 127, startPoint y: 120, endPoint x: 122, endPoint y: 129, distance: 10.2
click at [127, 120] on button "A Occur" at bounding box center [169, 124] width 192 height 18
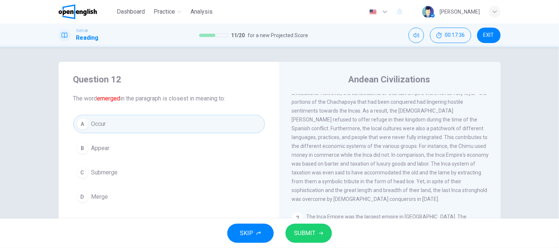
click at [120, 153] on button "B Appear" at bounding box center [169, 148] width 192 height 18
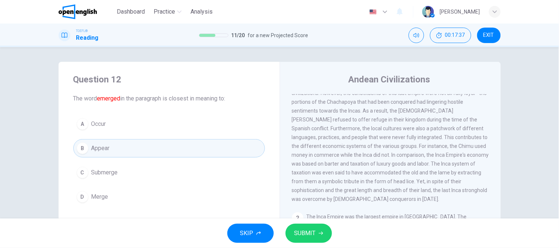
click at [299, 227] on button "SUBMIT" at bounding box center [308, 233] width 46 height 19
click at [298, 236] on span "SUBMIT" at bounding box center [304, 233] width 21 height 10
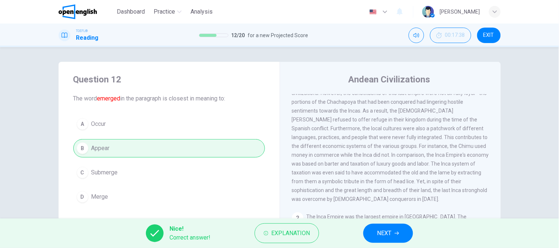
click at [370, 230] on button "NEXT" at bounding box center [388, 233] width 50 height 19
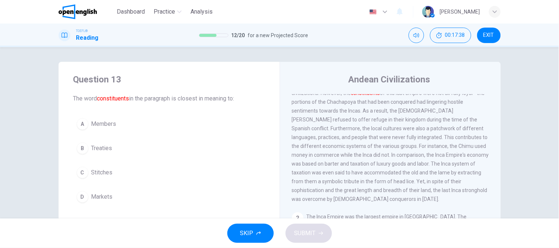
scroll to position [0, 0]
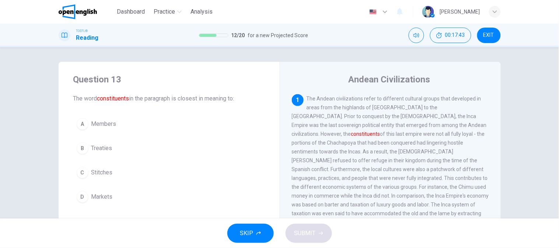
click at [136, 123] on button "A Members" at bounding box center [169, 124] width 192 height 18
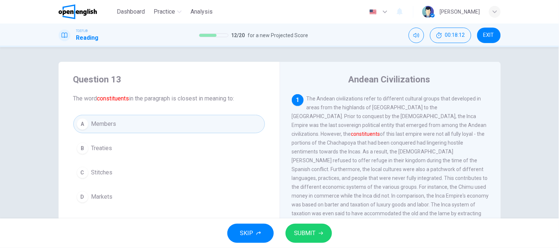
drag, startPoint x: 143, startPoint y: 232, endPoint x: 149, endPoint y: 232, distance: 6.3
click at [143, 232] on div "SKIP SUBMIT" at bounding box center [279, 233] width 559 height 29
click at [311, 239] on button "SUBMIT" at bounding box center [308, 233] width 46 height 19
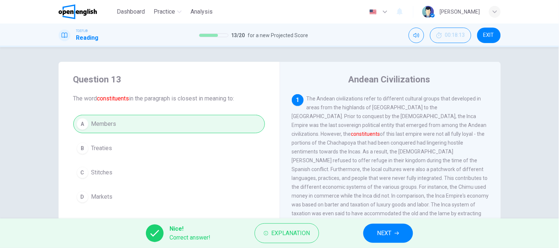
click at [388, 230] on span "NEXT" at bounding box center [384, 233] width 14 height 10
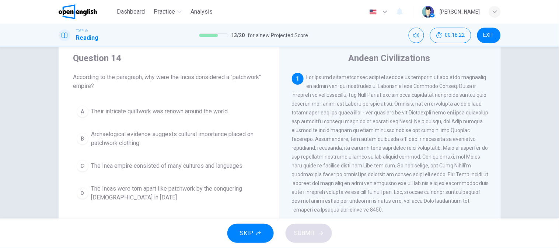
scroll to position [41, 0]
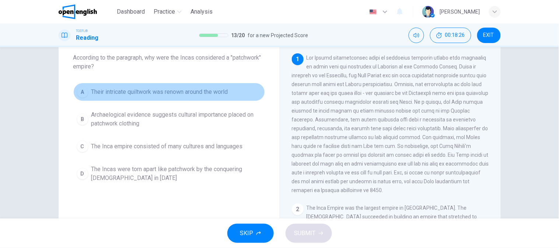
click at [159, 96] on span "Their intricate quiltwork was renown around the world" at bounding box center [159, 92] width 137 height 9
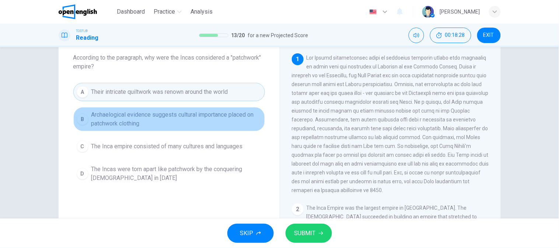
click at [146, 119] on span "Archaelogical evidence suggests cultural importance placed on patchwork clothing" at bounding box center [176, 119] width 170 height 18
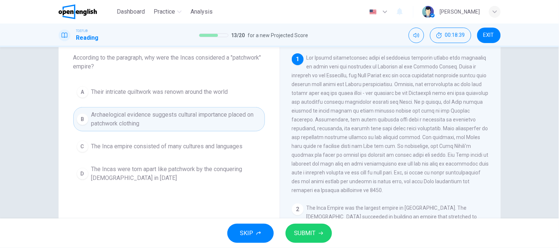
click at [155, 176] on span "The Incas were torn apart like patchwork by the conquering [DEMOGRAPHIC_DATA] i…" at bounding box center [176, 174] width 170 height 18
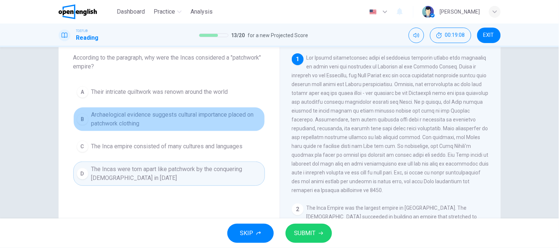
click at [145, 119] on span "Archaelogical evidence suggests cultural importance placed on patchwork clothing" at bounding box center [176, 119] width 170 height 18
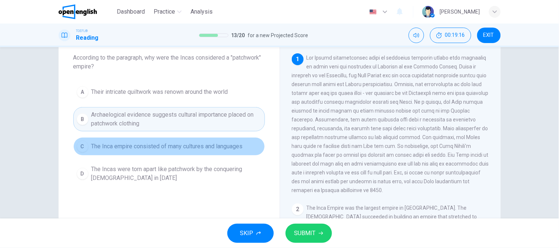
click at [144, 146] on span "The Inca empire consisted of many cultures and languages" at bounding box center [166, 146] width 151 height 9
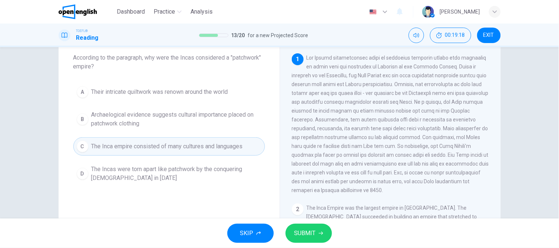
click at [327, 236] on button "SUBMIT" at bounding box center [308, 233] width 46 height 19
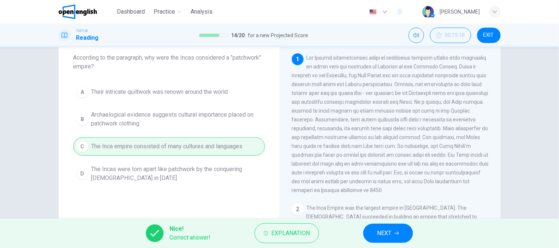
click at [371, 243] on div "Nice! Correct answer! Explanation NEXT" at bounding box center [279, 233] width 559 height 29
click at [381, 236] on span "NEXT" at bounding box center [384, 233] width 14 height 10
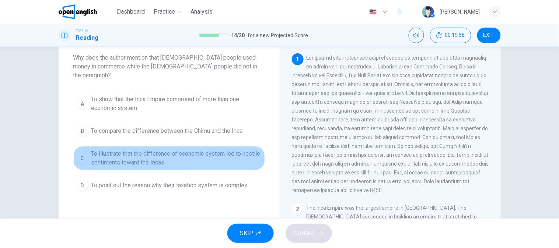
click at [172, 155] on span "To illustrate that the difference of economic system led to hostile sentiments …" at bounding box center [176, 159] width 170 height 18
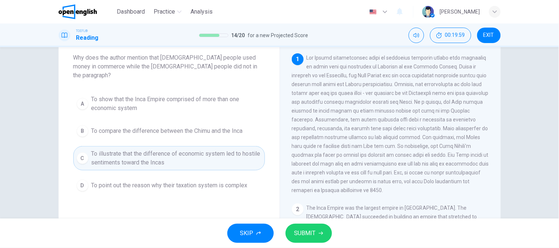
click at [311, 236] on span "SUBMIT" at bounding box center [304, 233] width 21 height 10
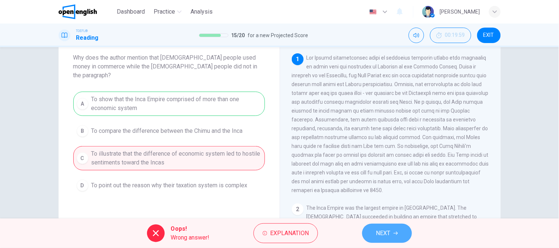
click at [378, 236] on span "NEXT" at bounding box center [383, 233] width 14 height 10
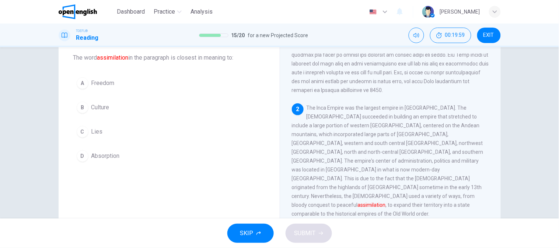
scroll to position [101, 0]
click at [102, 155] on span "Absorption" at bounding box center [105, 156] width 28 height 9
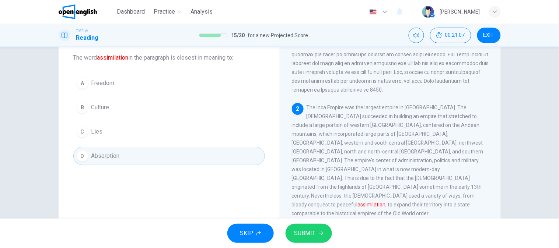
click at [312, 230] on span "SUBMIT" at bounding box center [304, 233] width 21 height 10
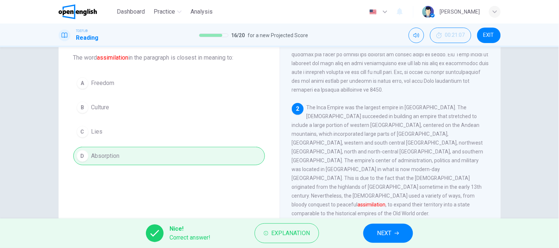
click at [389, 233] on span "NEXT" at bounding box center [384, 233] width 14 height 10
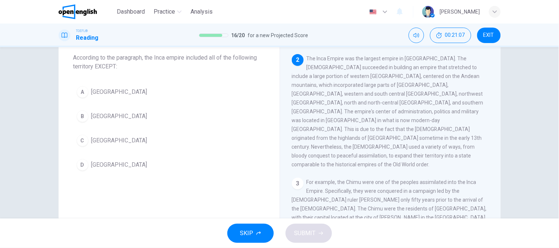
scroll to position [150, 0]
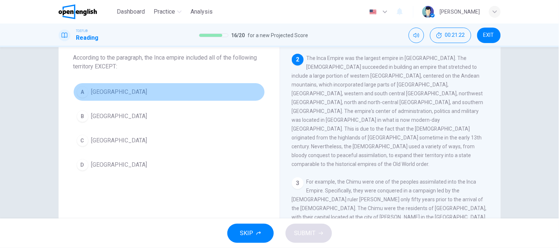
click at [119, 92] on button "A [GEOGRAPHIC_DATA]" at bounding box center [169, 92] width 192 height 18
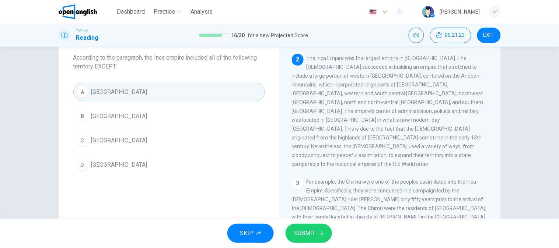
click at [121, 116] on button "B [GEOGRAPHIC_DATA]" at bounding box center [169, 116] width 192 height 18
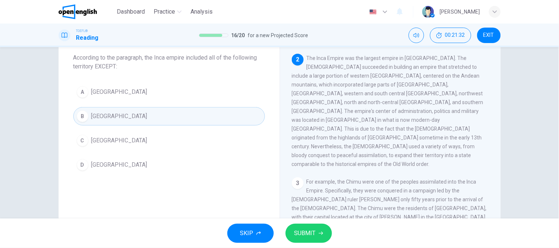
click at [301, 234] on span "SUBMIT" at bounding box center [304, 233] width 21 height 10
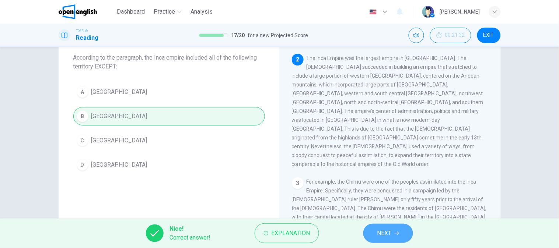
click at [369, 234] on button "NEXT" at bounding box center [388, 233] width 50 height 19
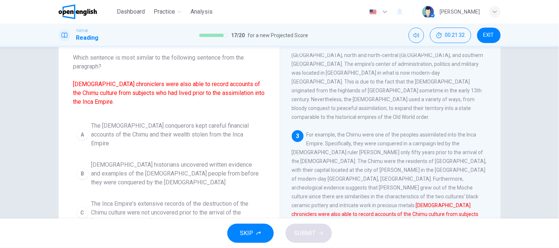
scroll to position [197, 0]
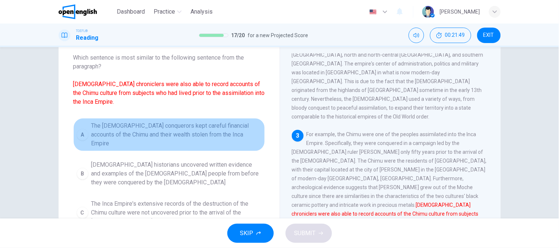
click at [227, 133] on span "The [DEMOGRAPHIC_DATA] conquerors kept careful financial accounts of the Chimu …" at bounding box center [176, 135] width 170 height 27
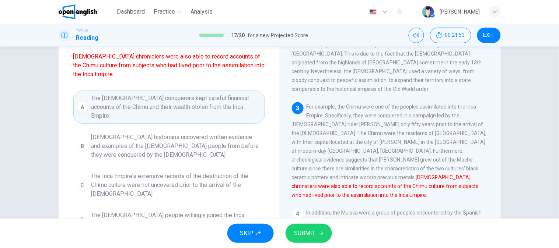
scroll to position [82, 0]
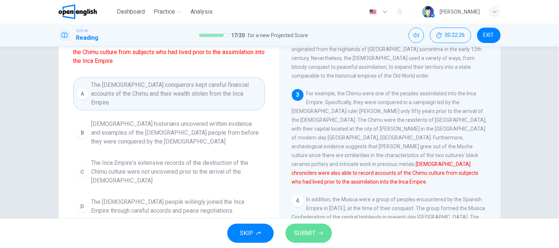
click at [317, 227] on button "SUBMIT" at bounding box center [308, 233] width 46 height 19
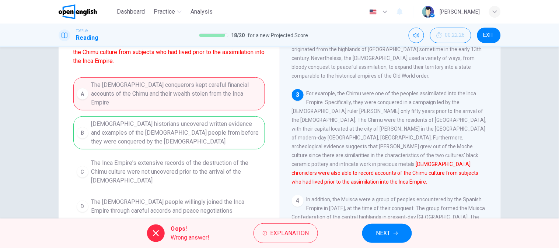
click at [395, 236] on button "NEXT" at bounding box center [387, 233] width 50 height 19
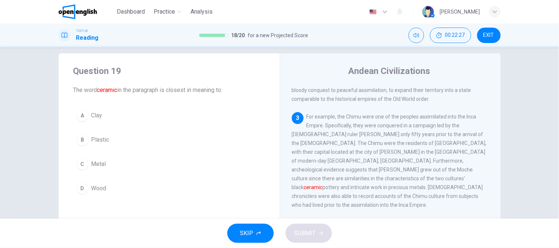
scroll to position [0, 0]
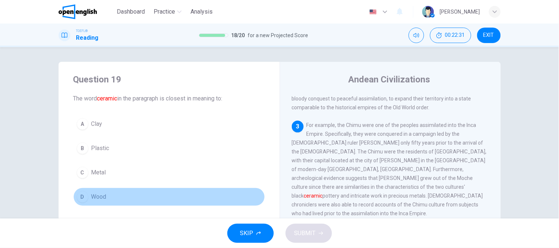
click at [165, 197] on button "D Wood" at bounding box center [169, 197] width 192 height 18
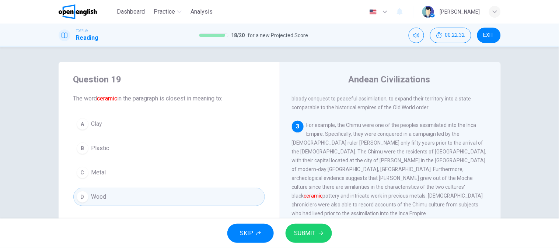
click at [151, 126] on button "A Clay" at bounding box center [169, 124] width 192 height 18
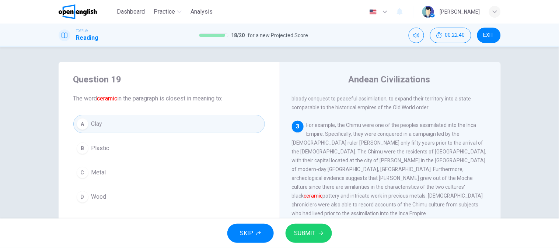
click at [194, 124] on button "A Clay" at bounding box center [169, 124] width 192 height 18
click at [323, 234] on button "SUBMIT" at bounding box center [308, 233] width 46 height 19
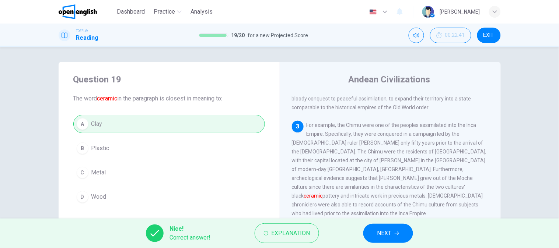
click at [396, 233] on icon "button" at bounding box center [396, 233] width 4 height 4
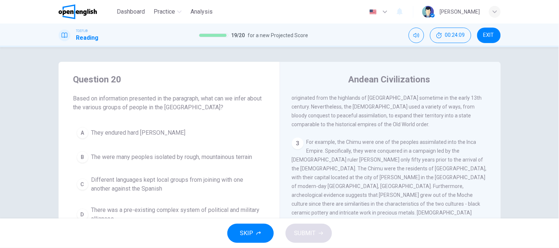
scroll to position [41, 0]
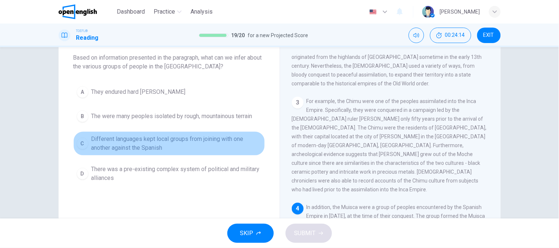
click at [189, 141] on span "Different languages kept local groups from joining with one another against the…" at bounding box center [176, 144] width 170 height 18
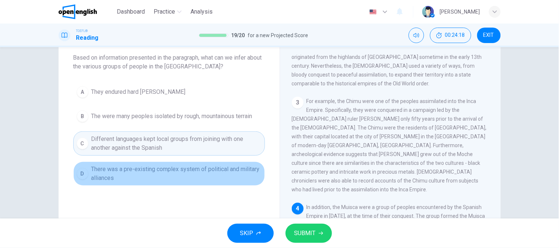
click at [172, 171] on span "There was a pre-existing complex system of political and military alliances" at bounding box center [176, 174] width 170 height 18
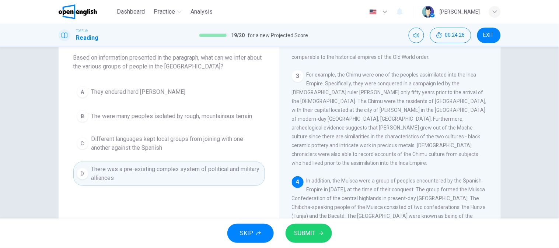
scroll to position [271, 0]
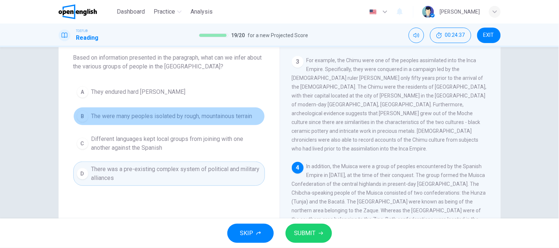
drag, startPoint x: 163, startPoint y: 109, endPoint x: 187, endPoint y: 120, distance: 26.4
click at [163, 108] on button "B The were many peoples isolated by rough, mountainous terrain" at bounding box center [169, 116] width 192 height 18
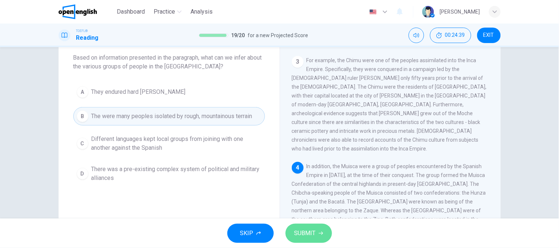
click at [313, 239] on button "SUBMIT" at bounding box center [308, 233] width 46 height 19
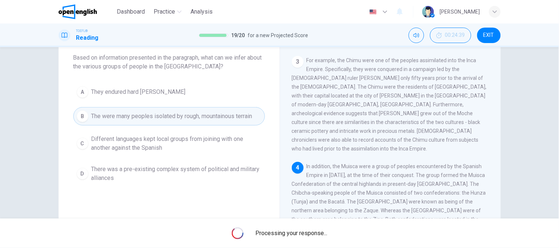
scroll to position [0, 0]
